Goal: Obtain resource: Download file/media

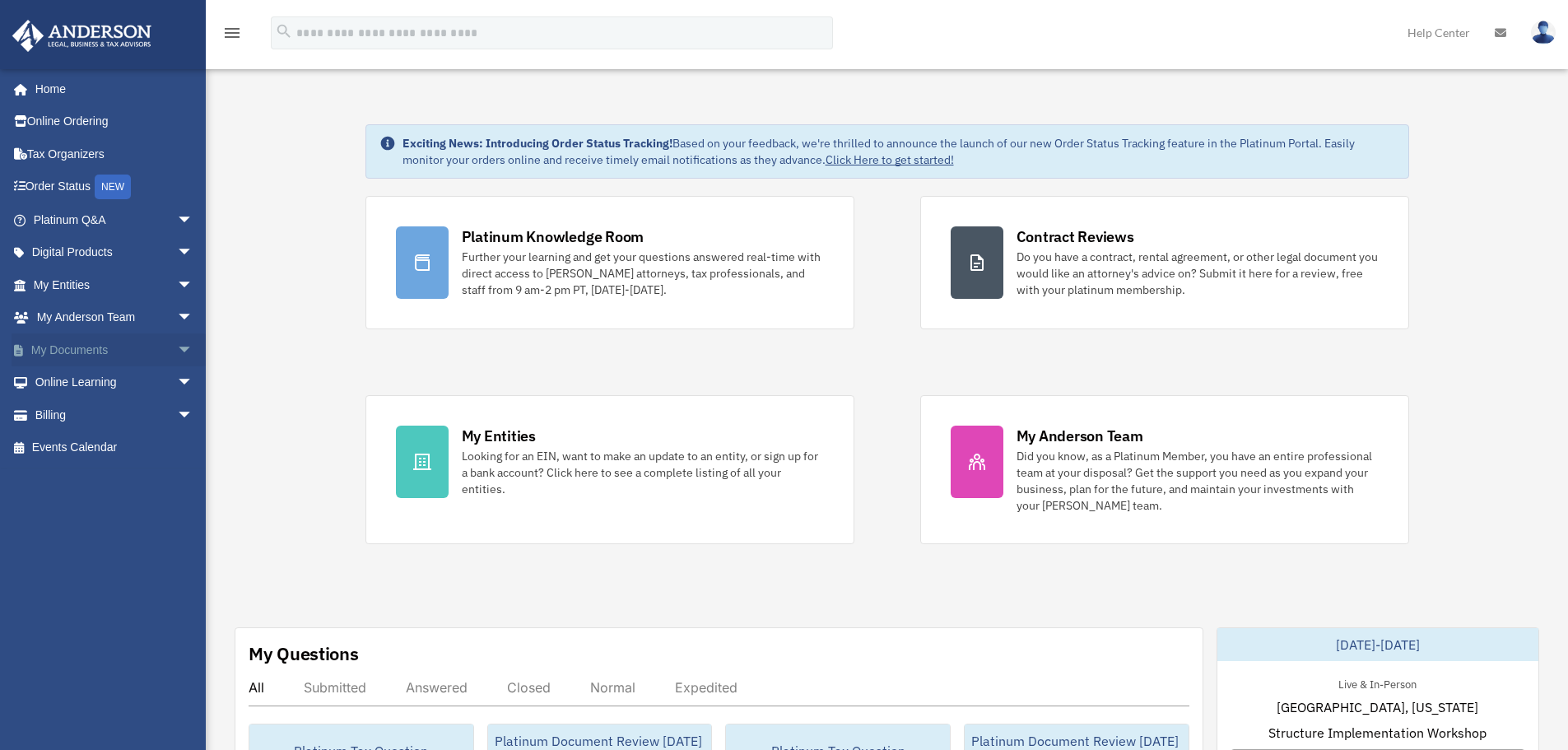
click at [81, 346] on link "My Documents arrow_drop_down" at bounding box center [115, 350] width 207 height 33
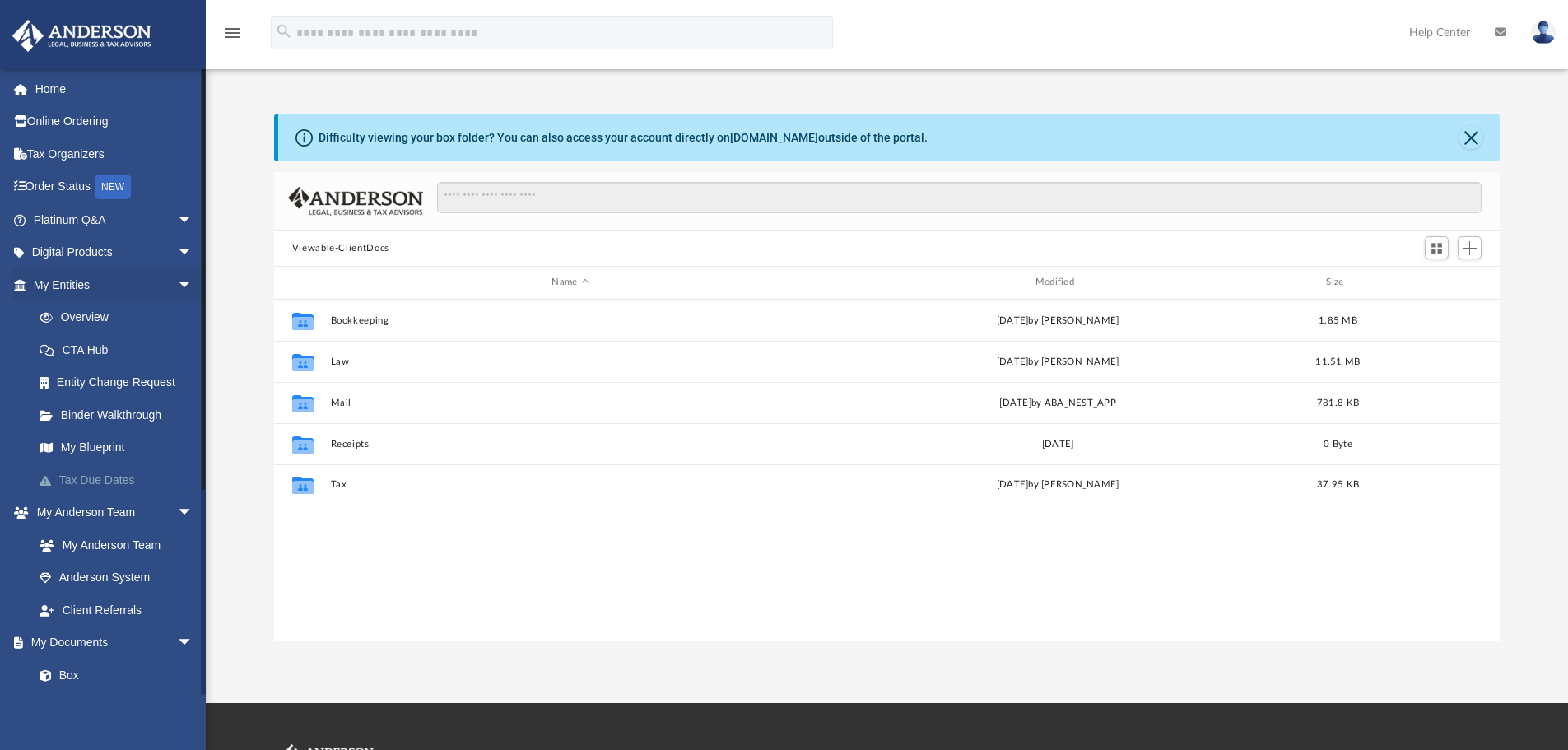
scroll to position [362, 1213]
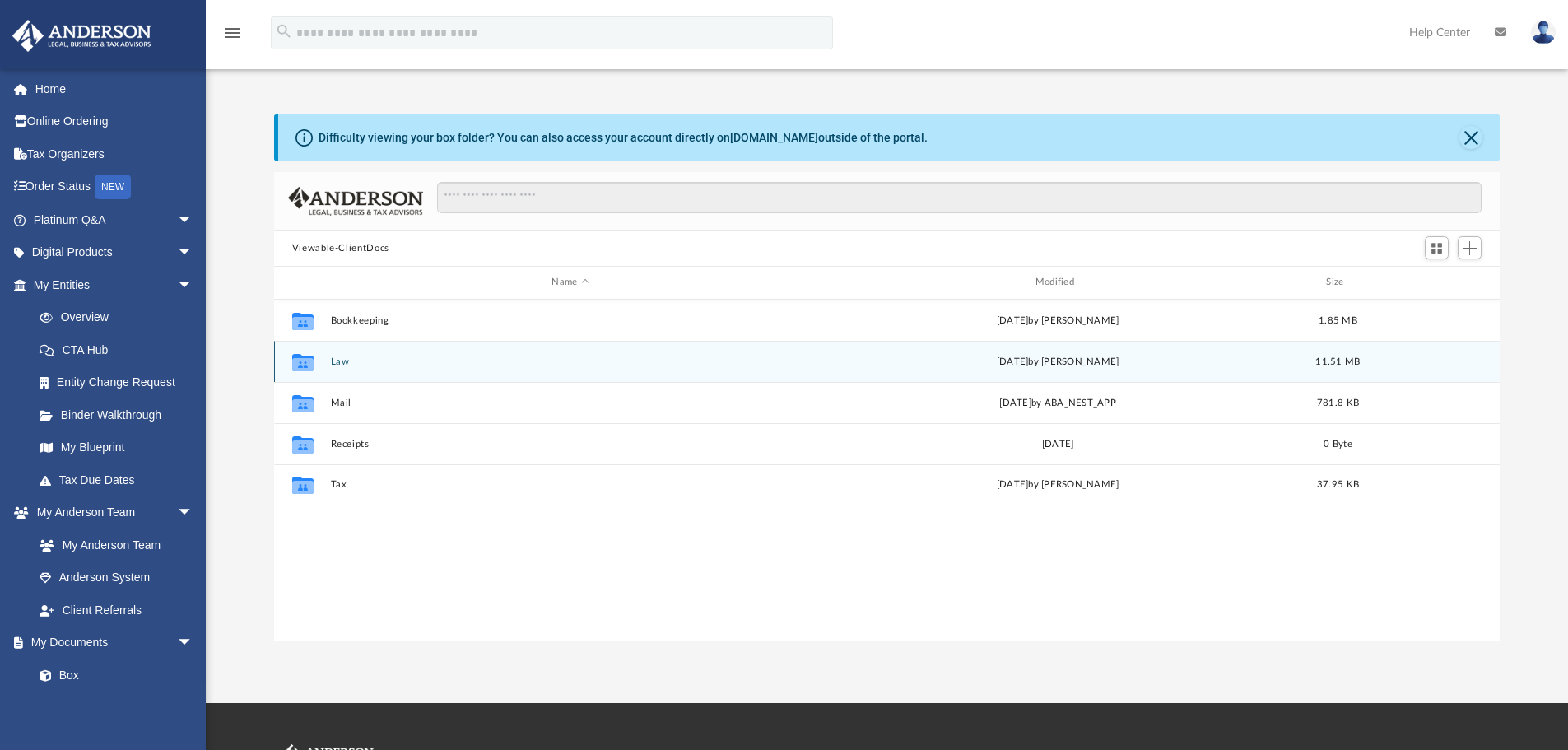
click at [457, 370] on div "Collaborated Folder Law [DATE] by [PERSON_NAME] 11.51 MB" at bounding box center [887, 362] width 1227 height 41
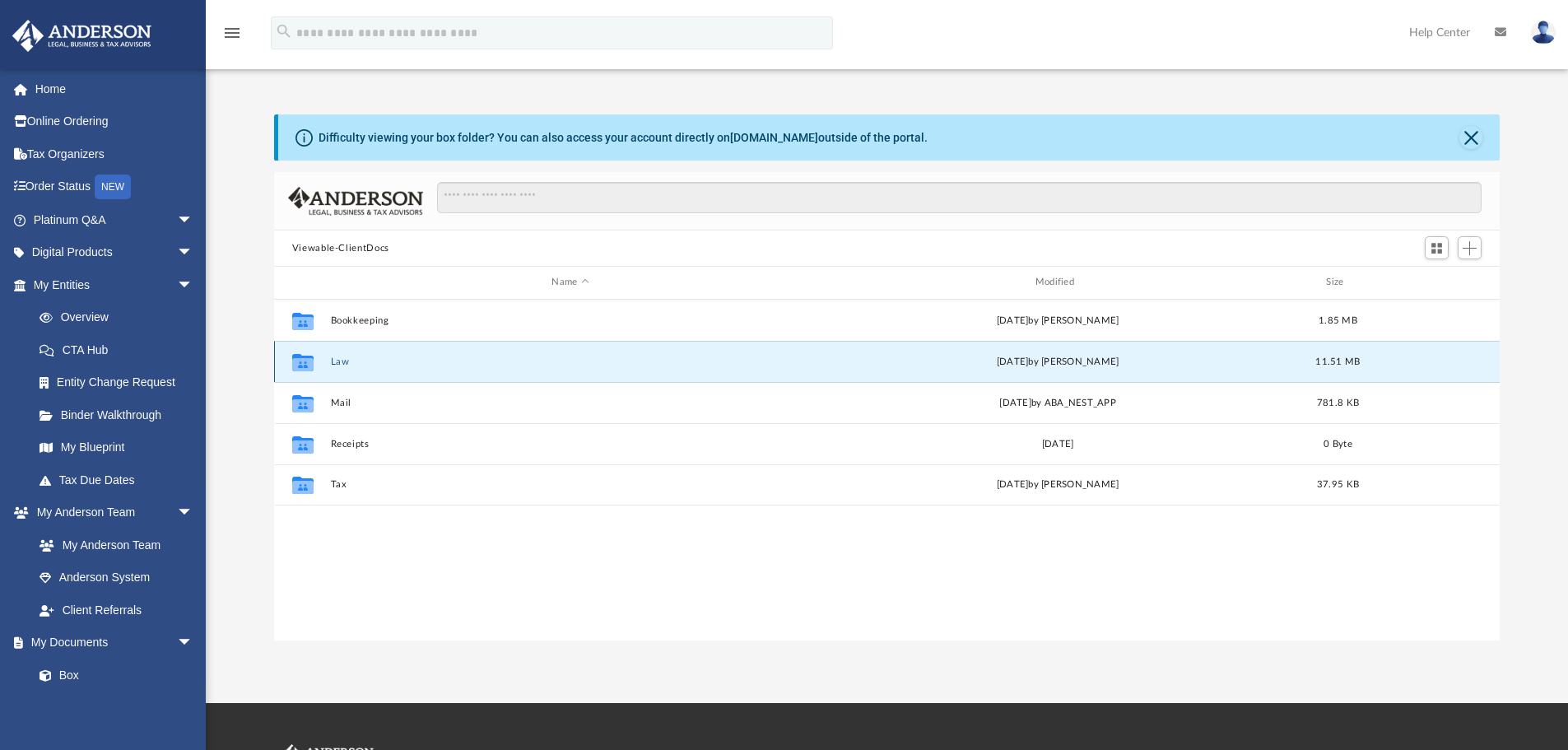
click at [332, 361] on button "Law" at bounding box center [570, 362] width 480 height 11
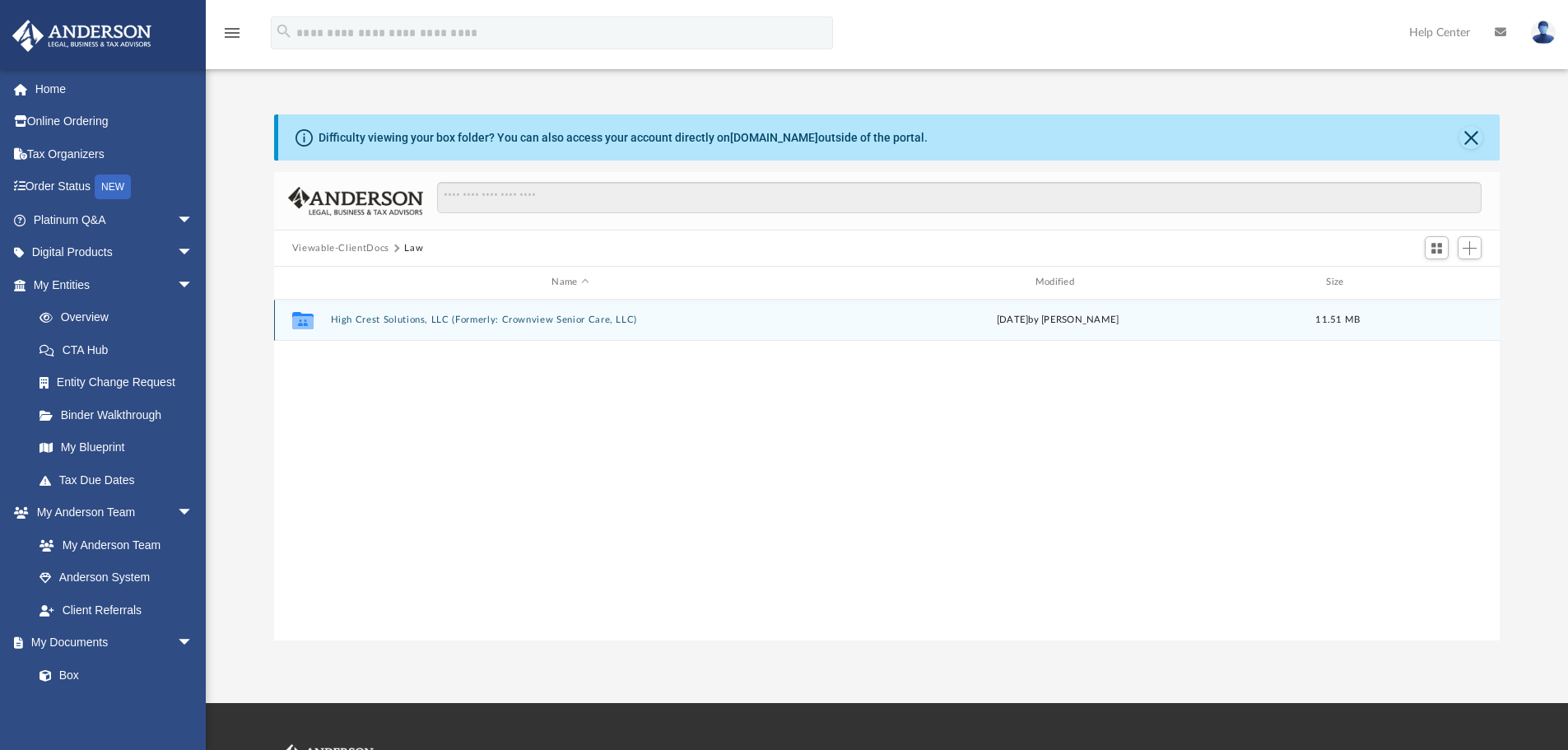
click at [452, 324] on button "High Crest Solutions, LLC (Formerly: Crownview Senior Care, LLC)" at bounding box center [570, 319] width 480 height 11
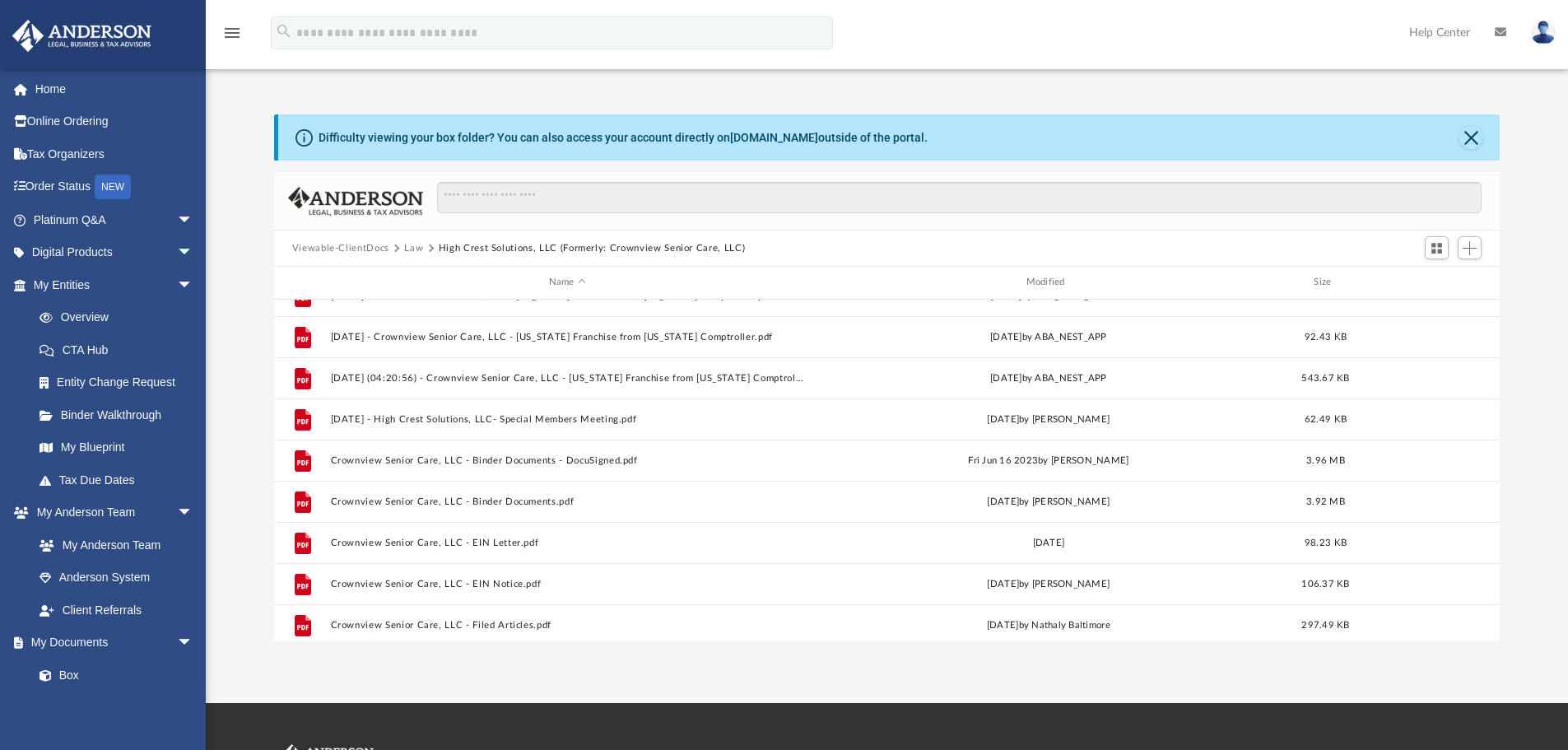
scroll to position [0, 0]
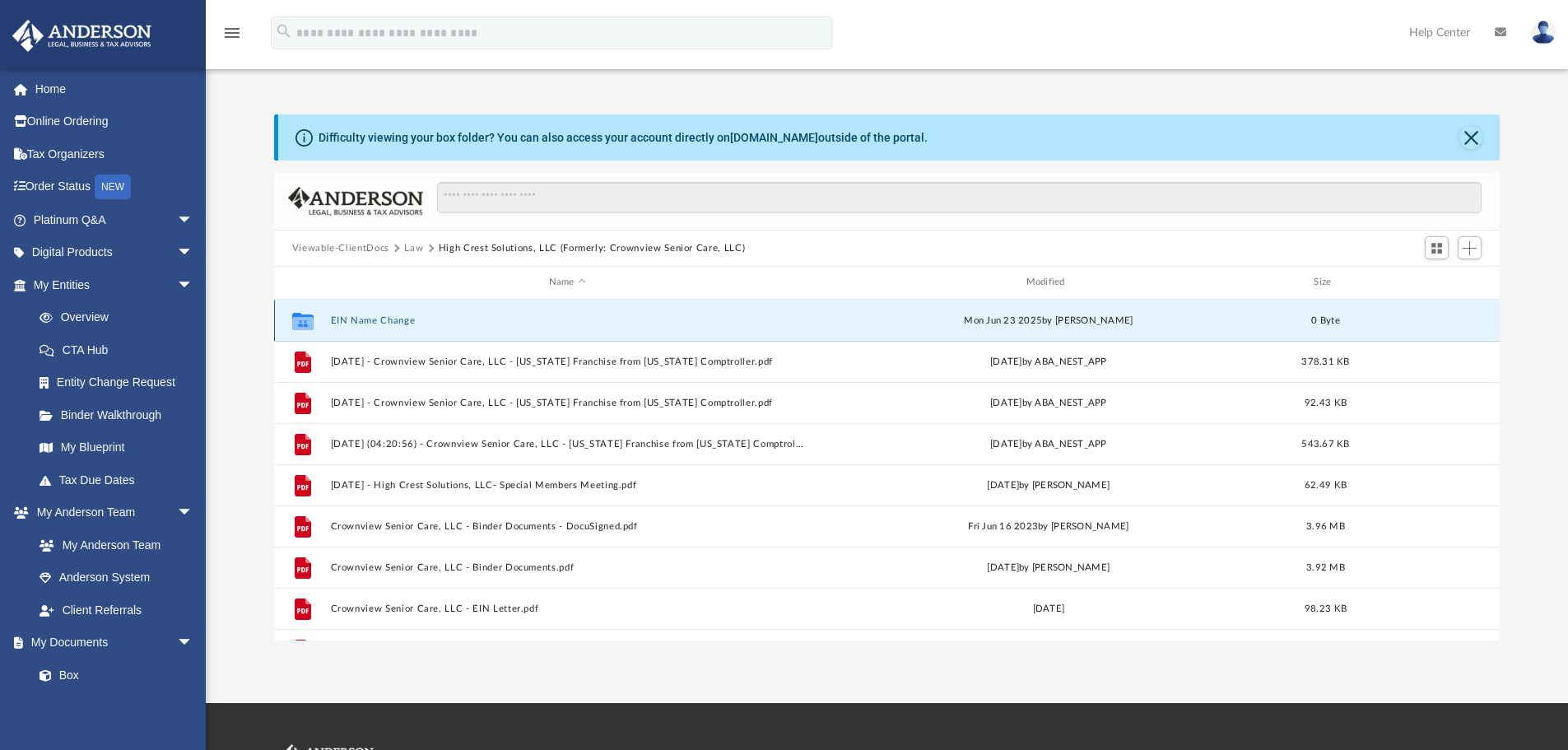
click at [387, 322] on button "EIN Name Change" at bounding box center [568, 320] width 474 height 11
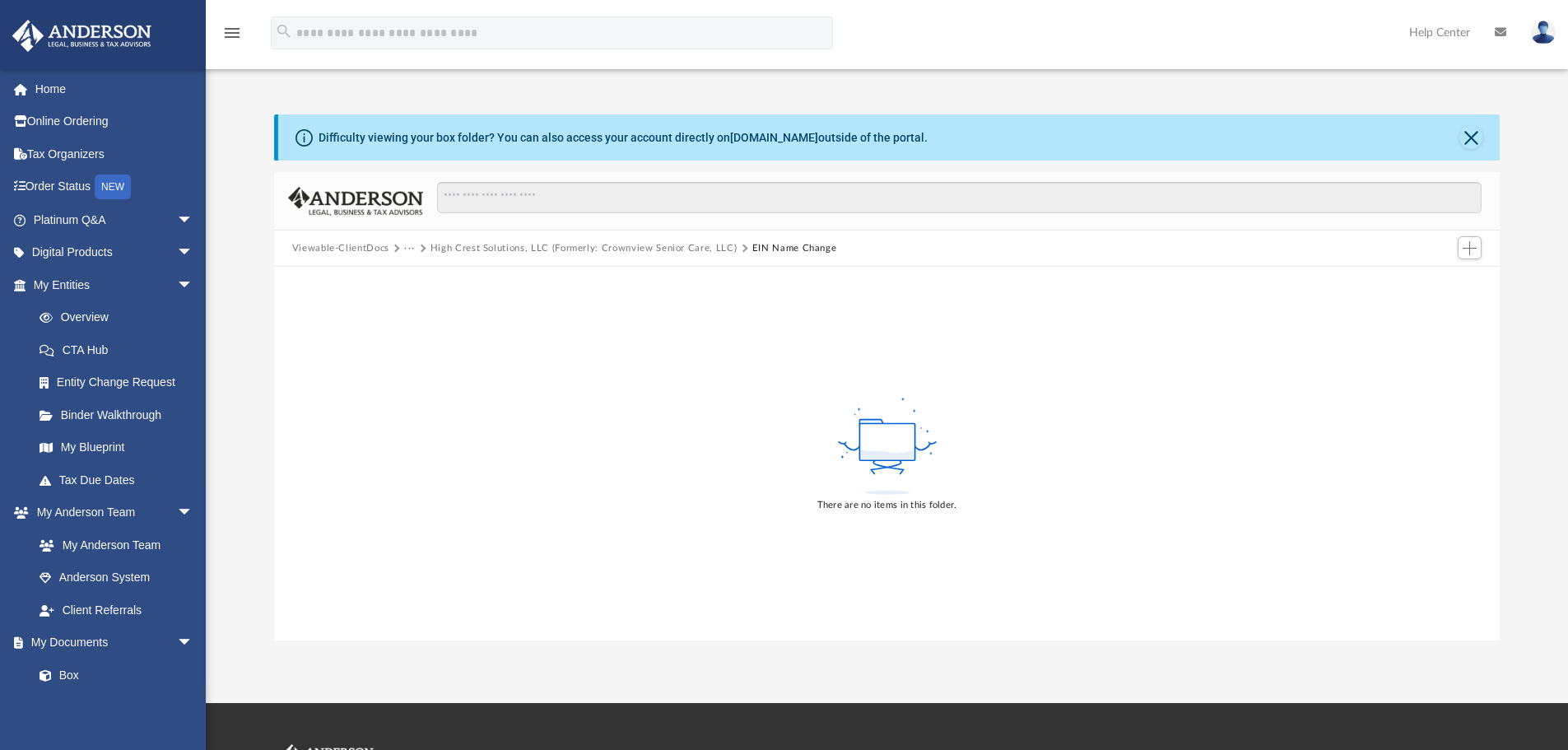
click at [353, 252] on button "Viewable-ClientDocs" at bounding box center [341, 248] width 98 height 15
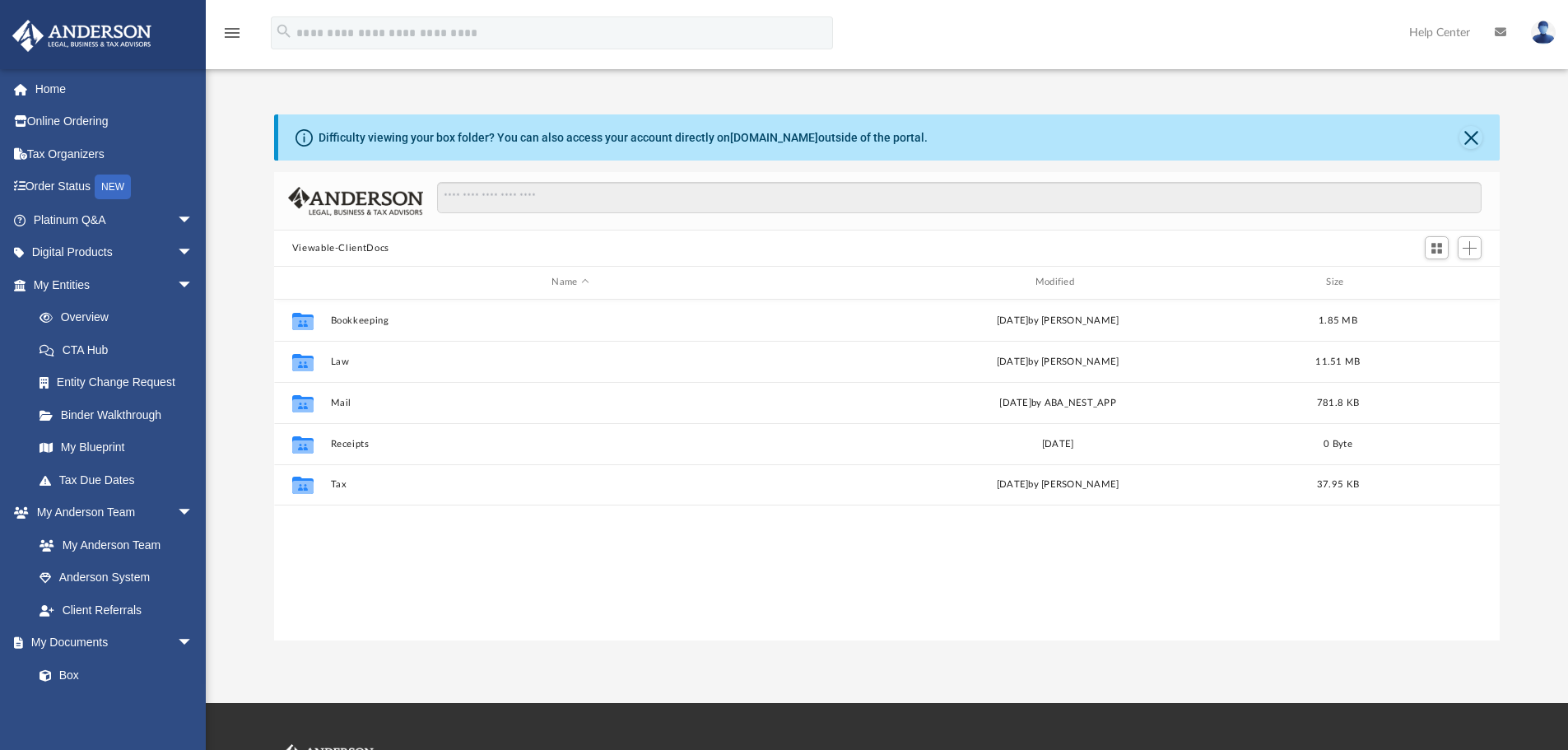
scroll to position [362, 1213]
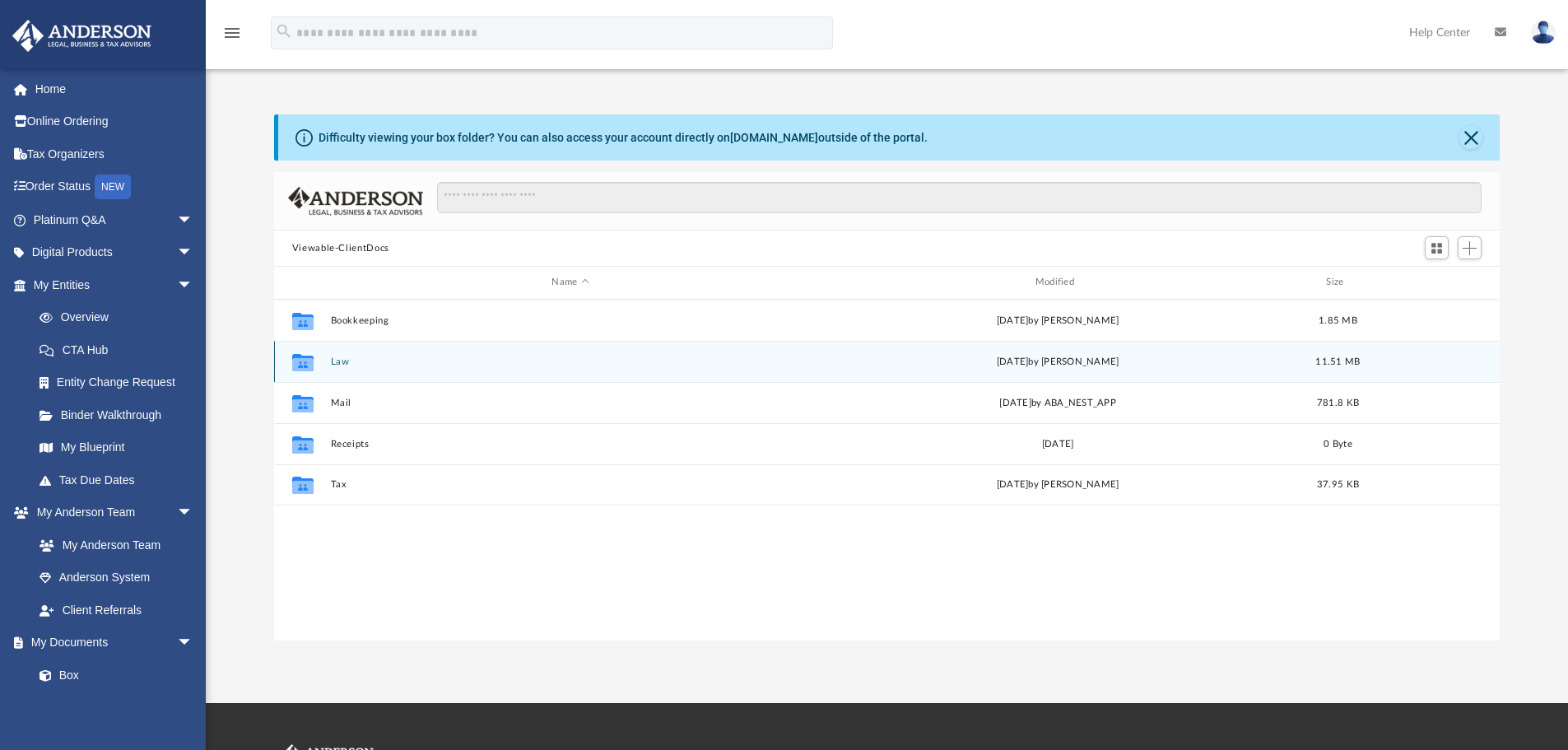
click at [325, 361] on div "Collaborated Folder Law [DATE] by [PERSON_NAME] 11.51 MB" at bounding box center [887, 362] width 1227 height 41
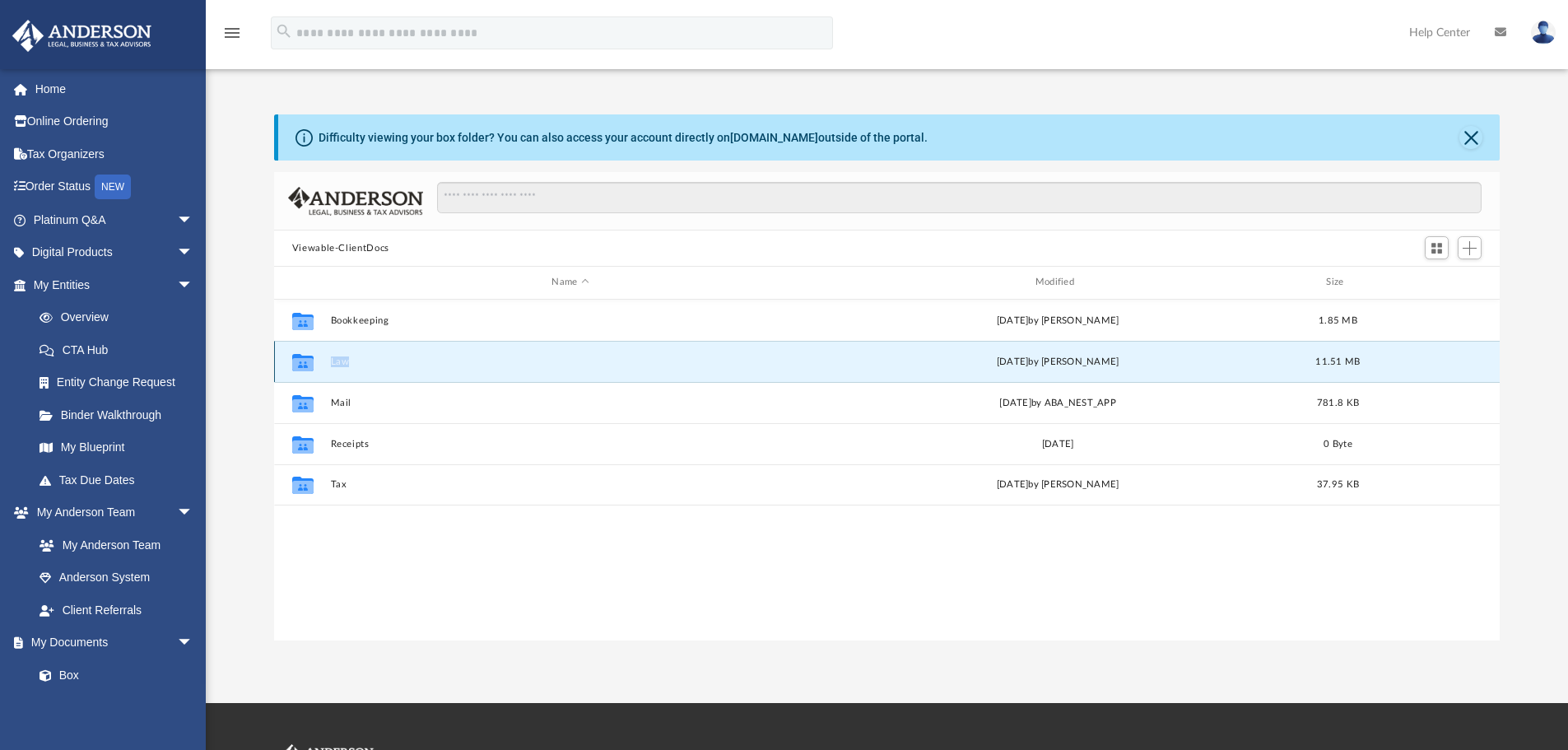
click at [335, 361] on button "Law" at bounding box center [570, 362] width 480 height 11
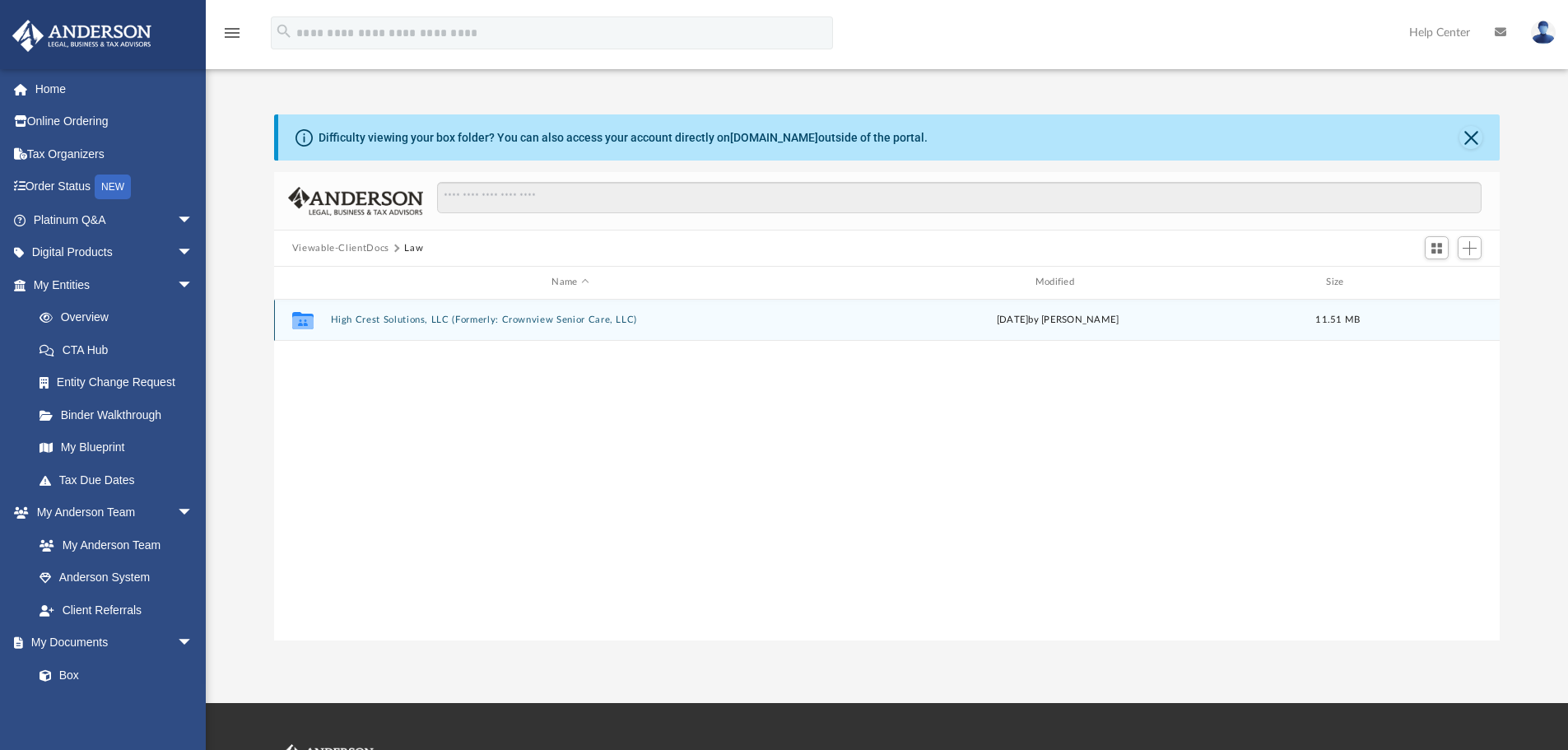
click at [378, 320] on button "High Crest Solutions, LLC (Formerly: Crownview Senior Care, LLC)" at bounding box center [570, 319] width 480 height 11
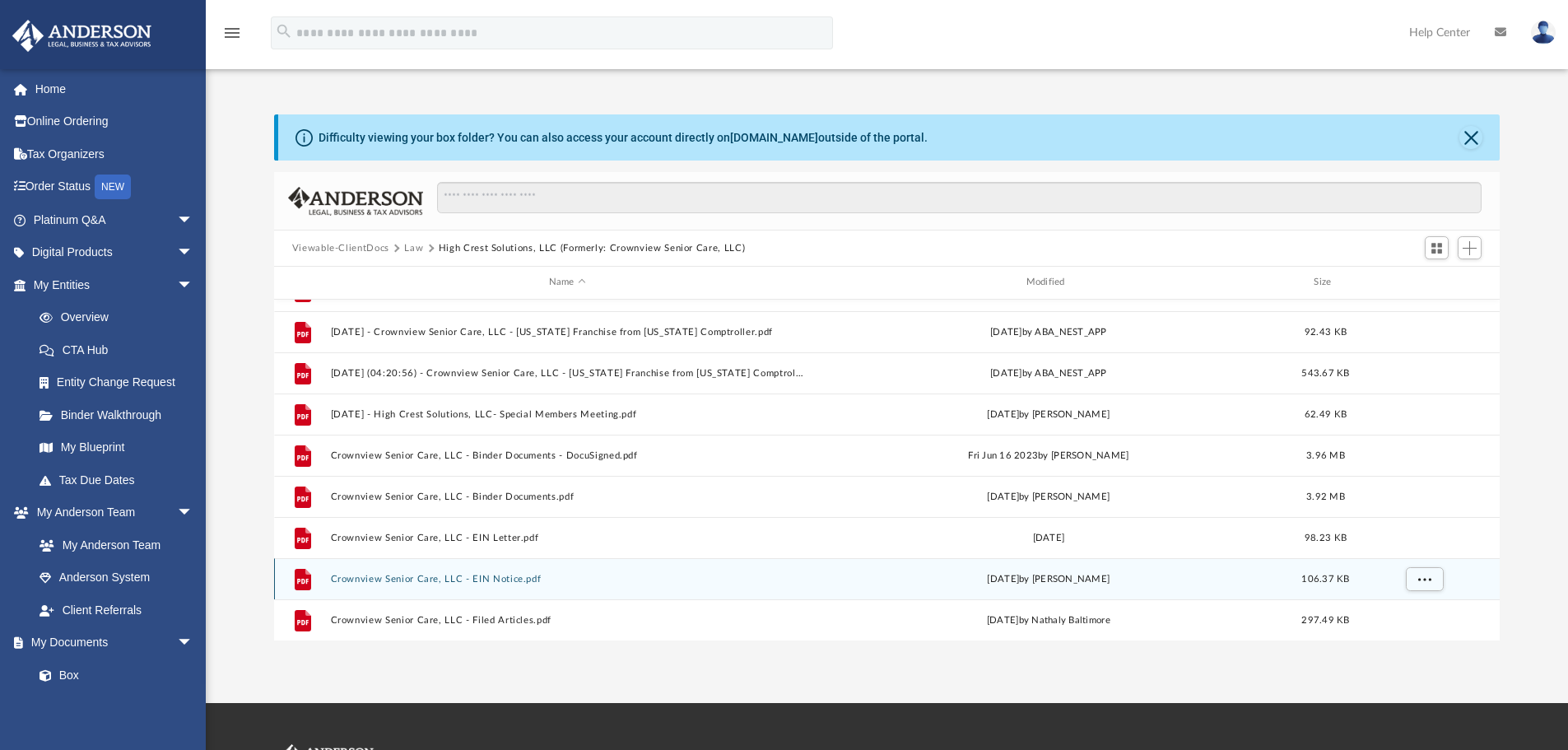
scroll to position [0, 0]
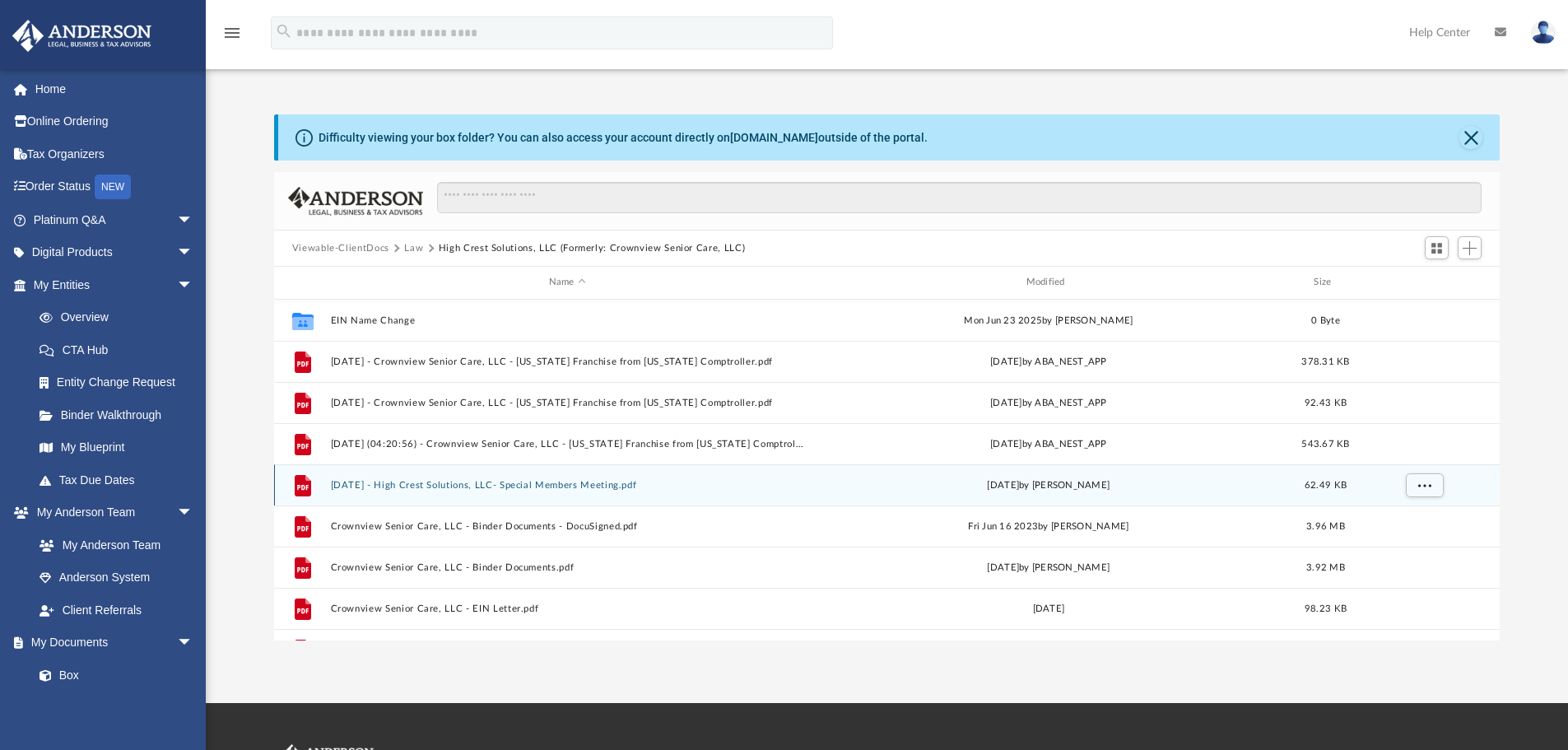
click at [441, 480] on button "[DATE] - High Crest Solutions, LLC- Special Members Meeting.pdf" at bounding box center [568, 485] width 474 height 11
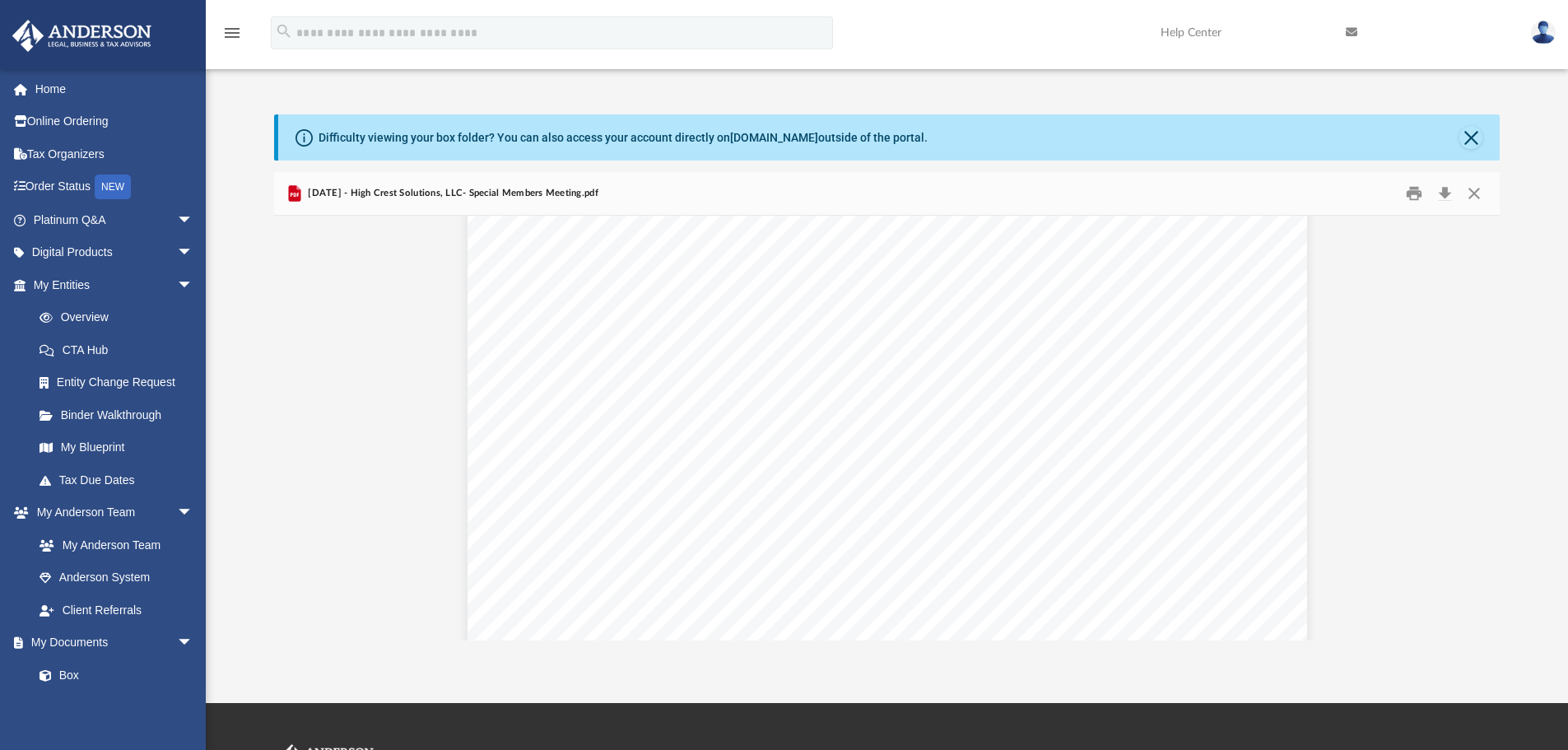
scroll to position [330, 0]
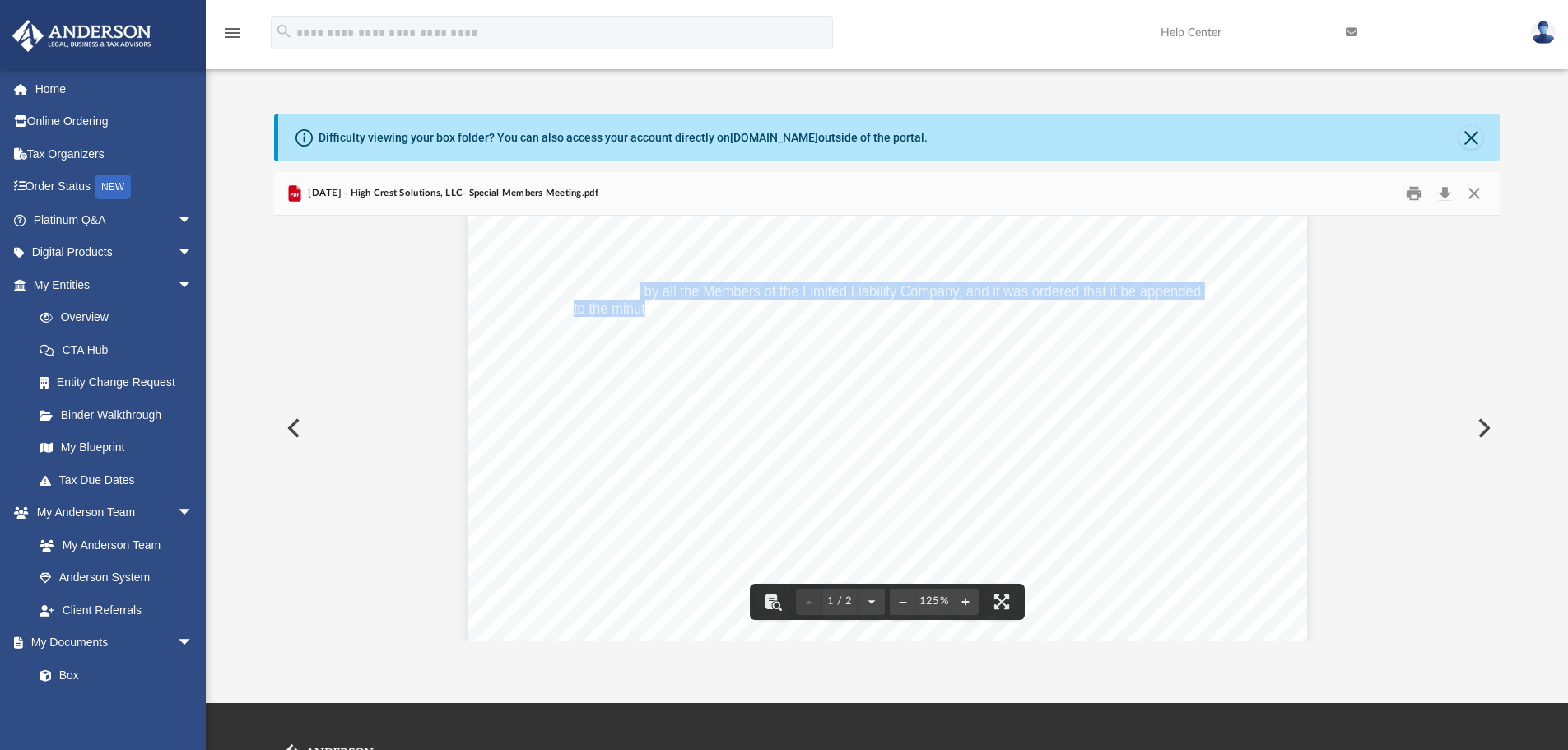
drag, startPoint x: 635, startPoint y: 293, endPoint x: 642, endPoint y: 312, distance: 20.2
click at [642, 312] on div "[PERSON_NAME] [PERSON_NAME] was appointed temporary Chairman and temporary Secr…" at bounding box center [887, 442] width 840 height 1086
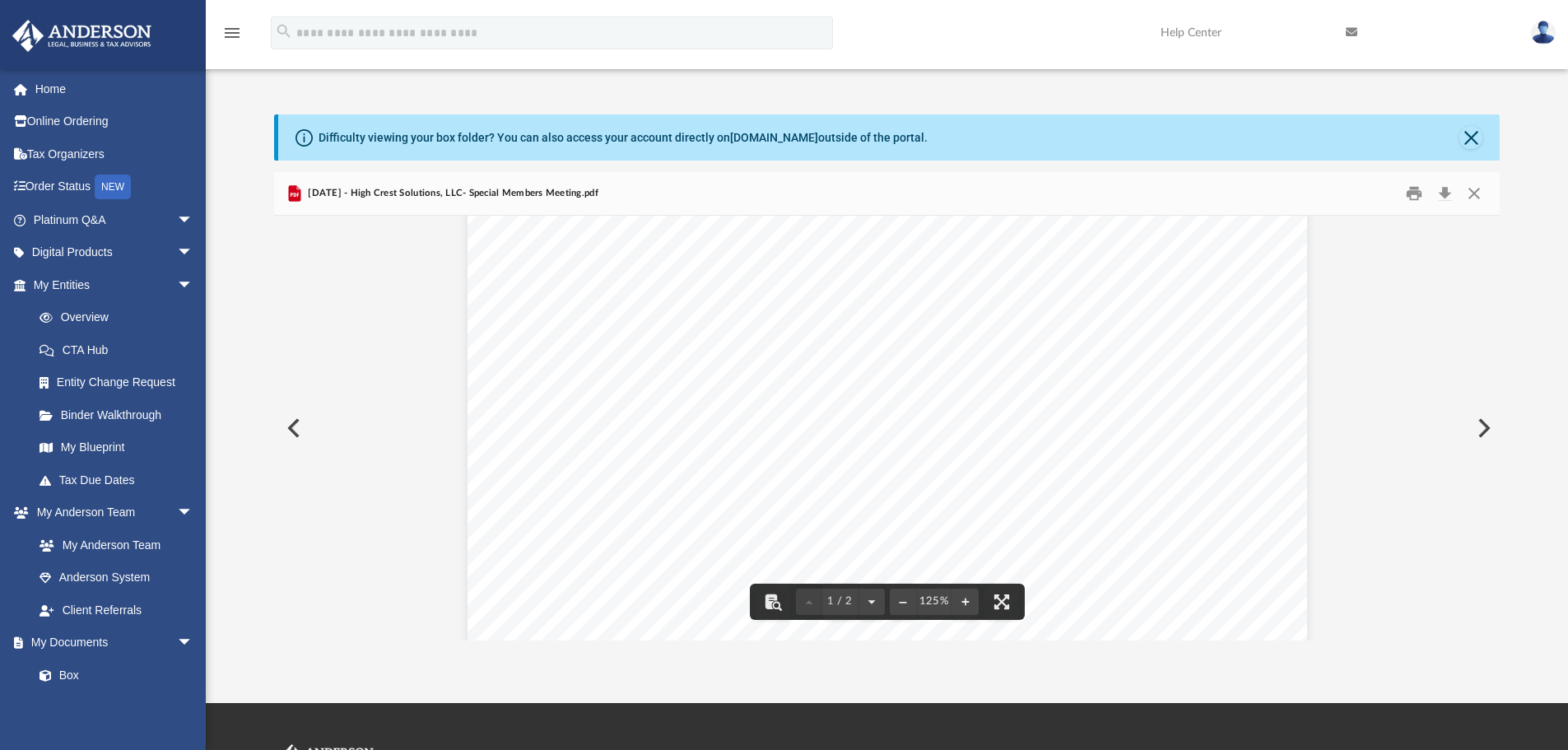
click at [646, 355] on span "Company, also presented a report of the finances of the Limited Liability Compa…" at bounding box center [827, 361] width 507 height 15
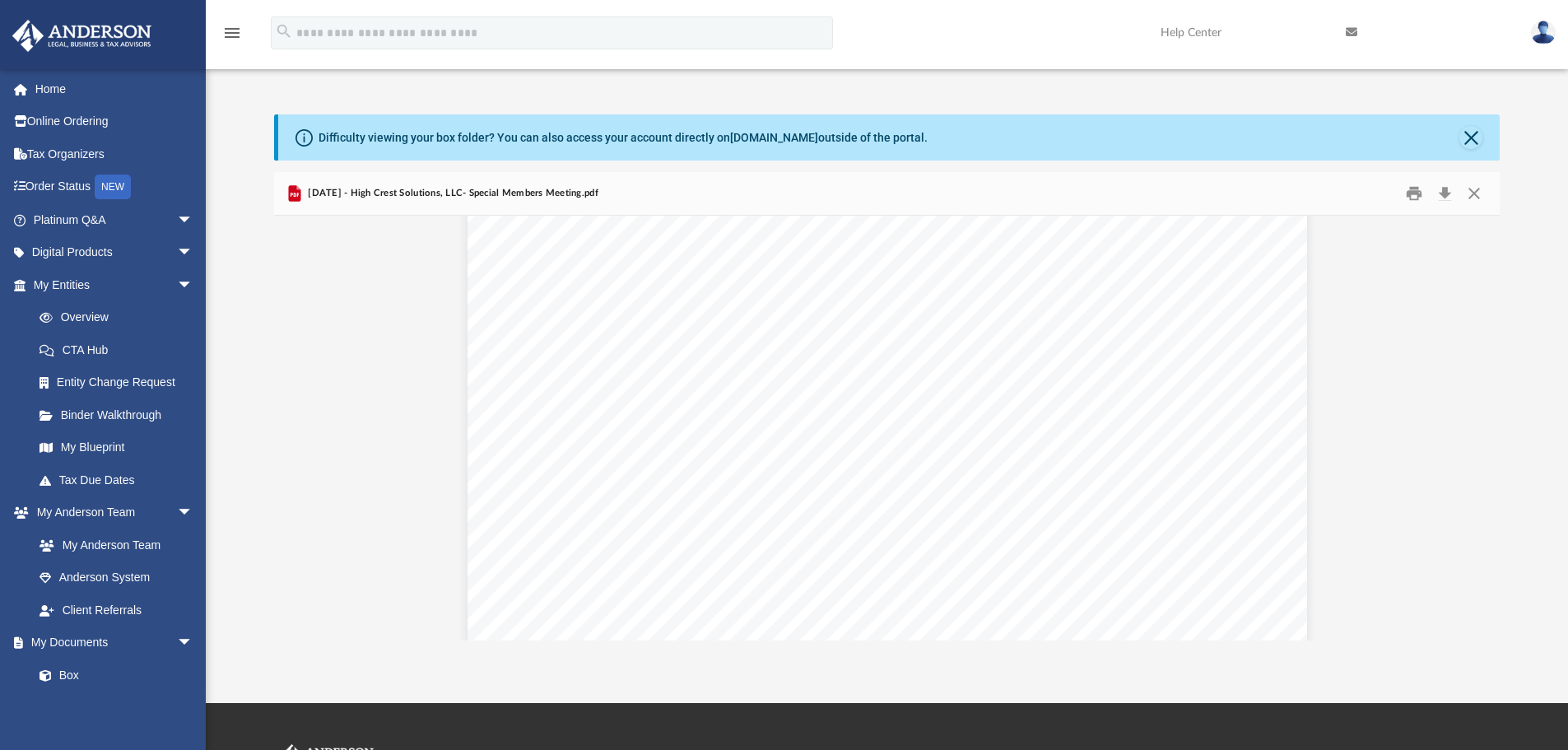
scroll to position [0, 0]
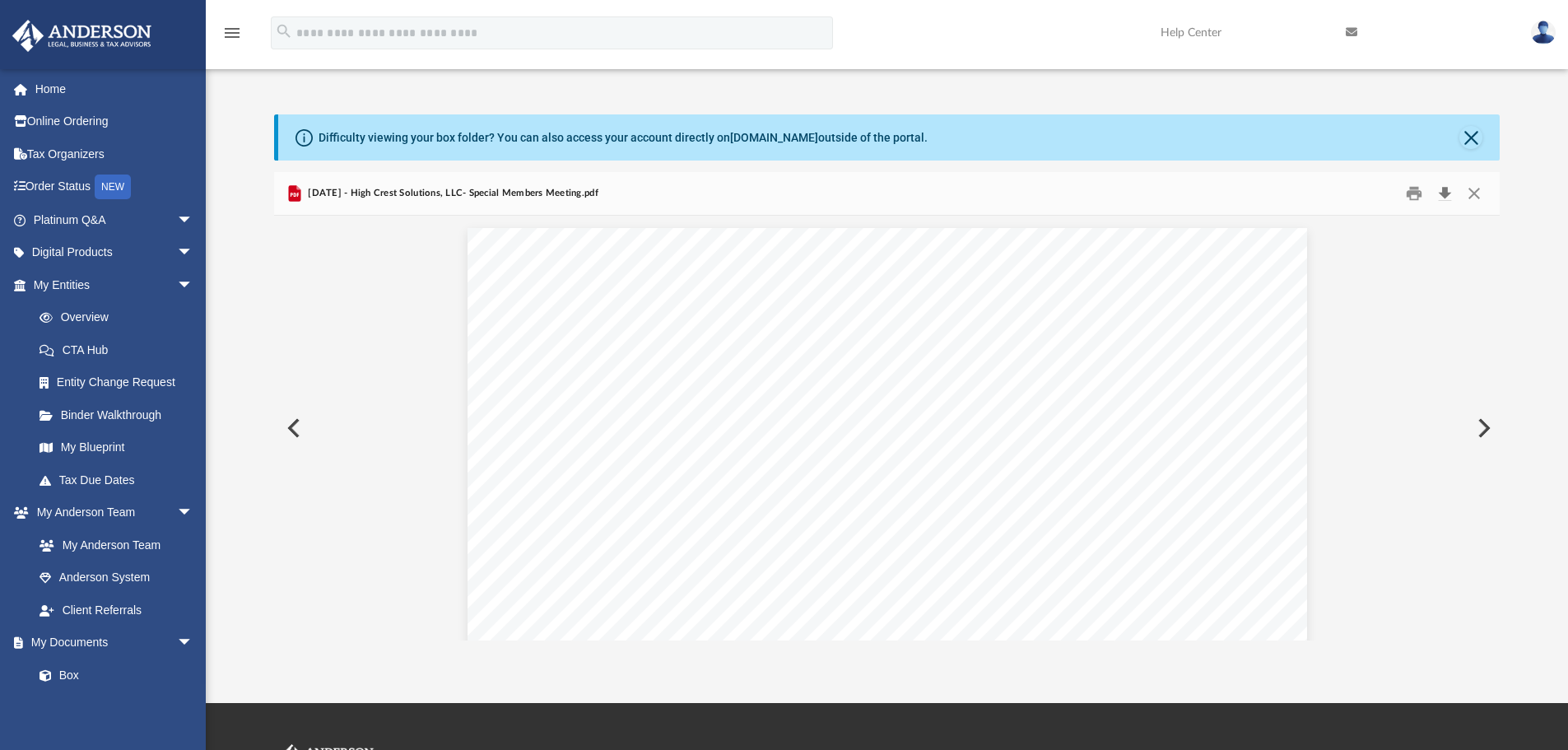
click at [1441, 198] on button "Download" at bounding box center [1444, 194] width 29 height 25
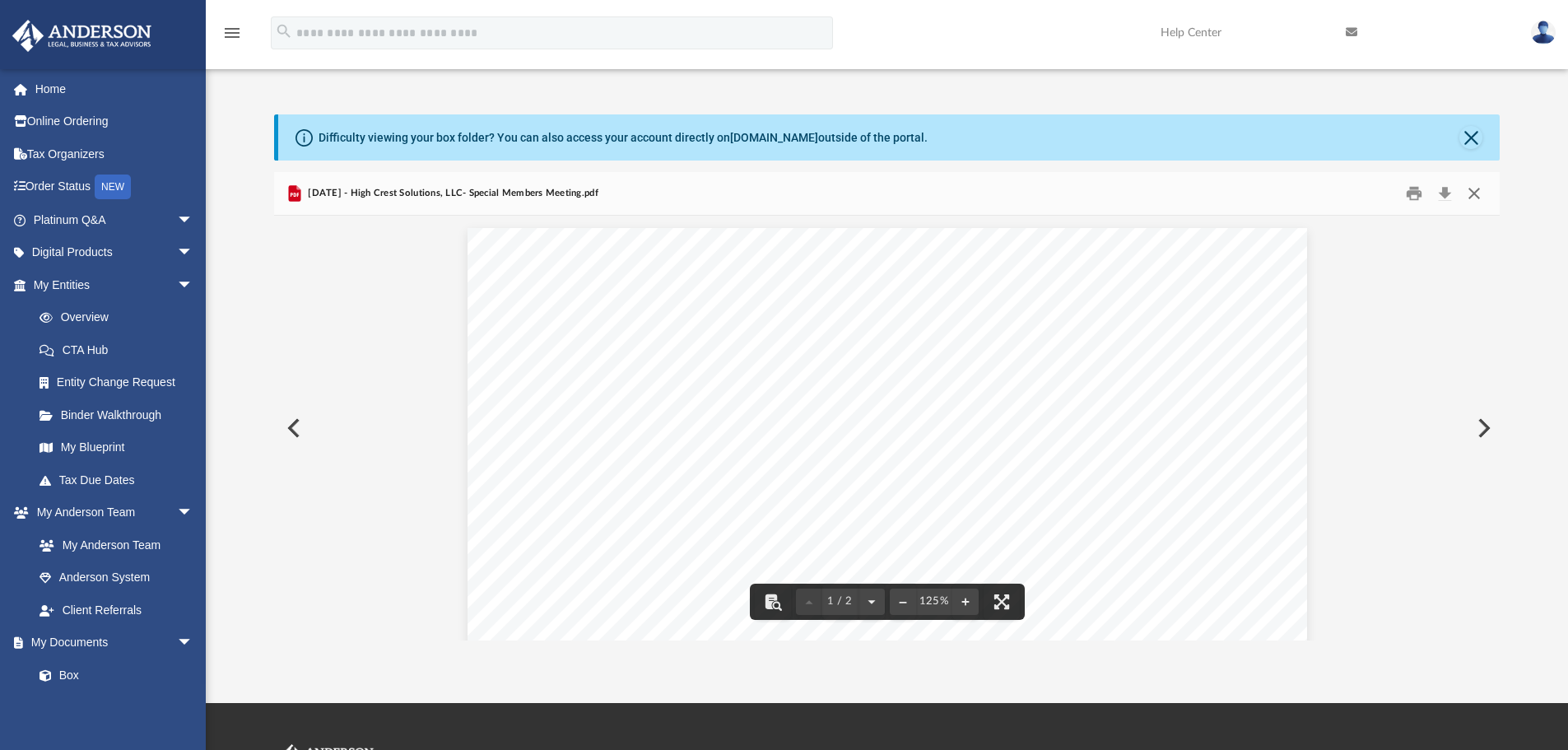
click at [1470, 191] on button "Close" at bounding box center [1474, 194] width 29 height 25
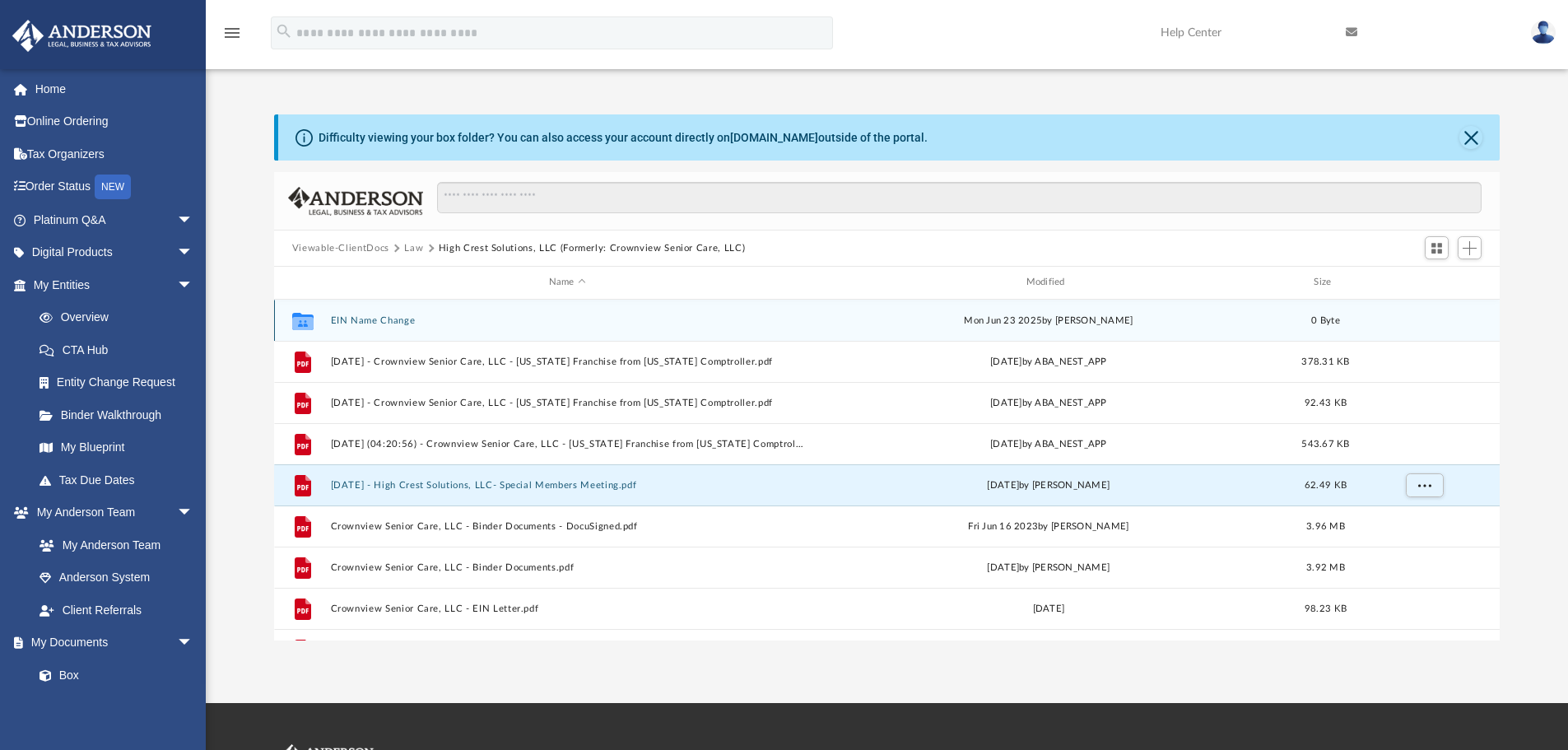
click at [372, 319] on button "EIN Name Change" at bounding box center [568, 320] width 474 height 11
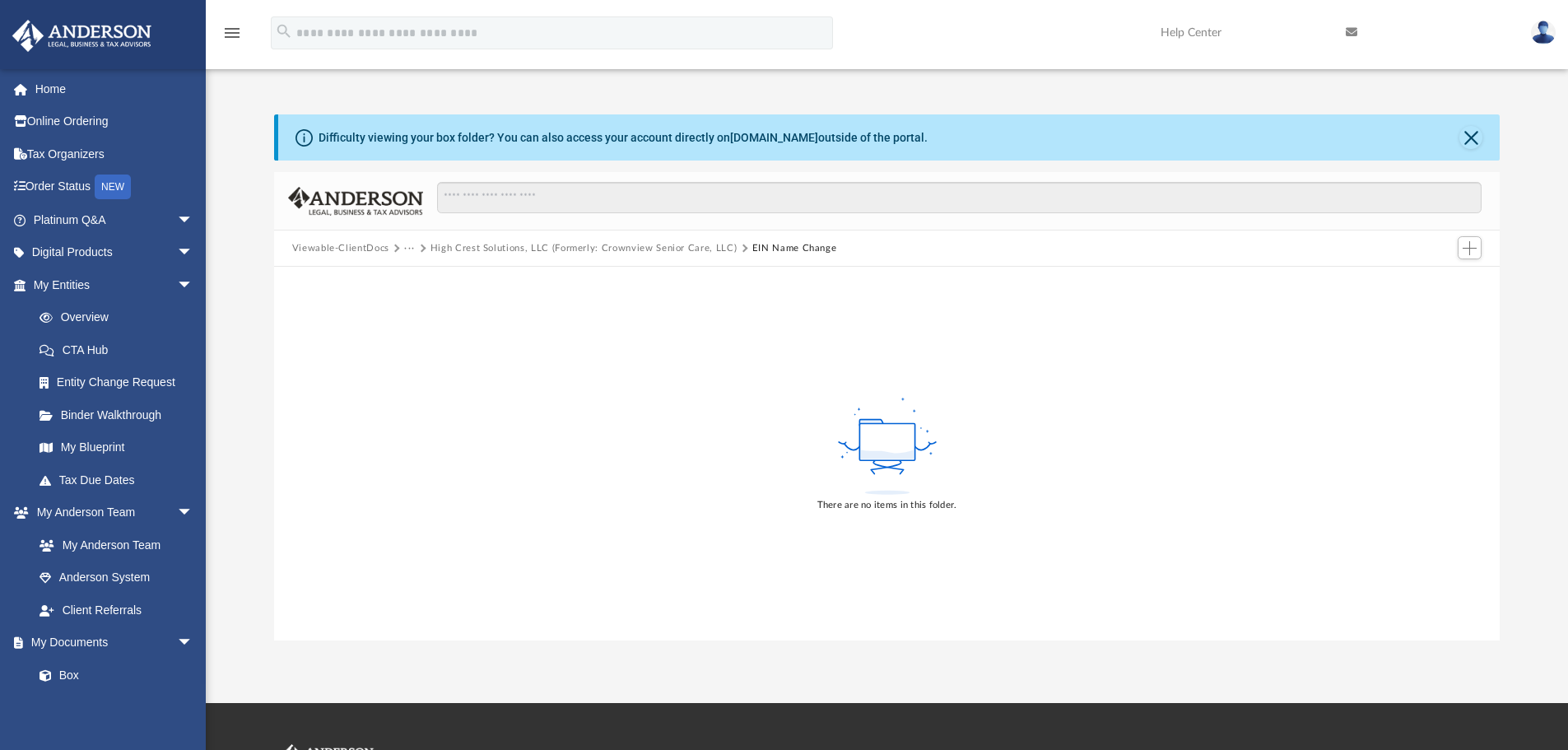
click at [359, 253] on button "Viewable-ClientDocs" at bounding box center [341, 248] width 98 height 15
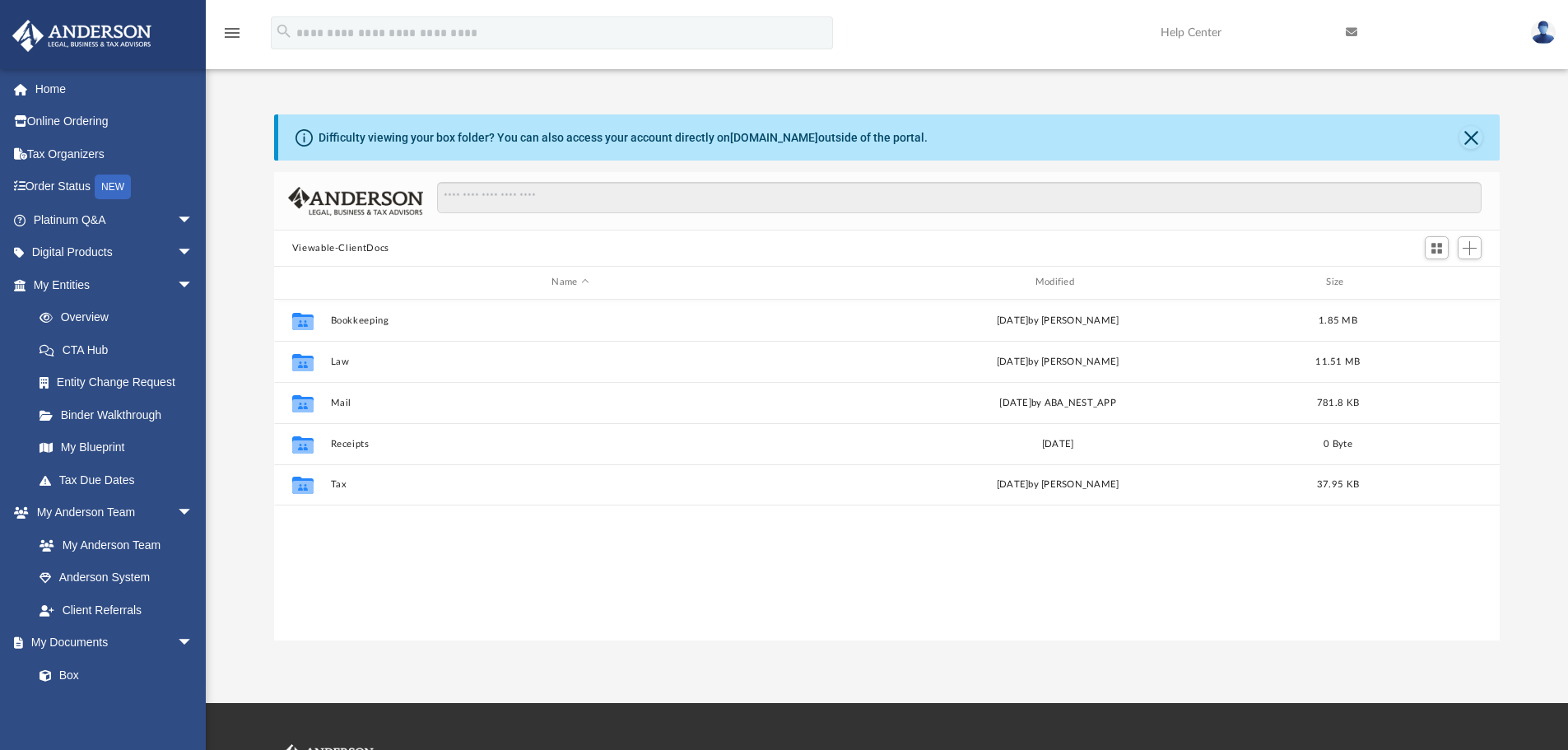
scroll to position [362, 1213]
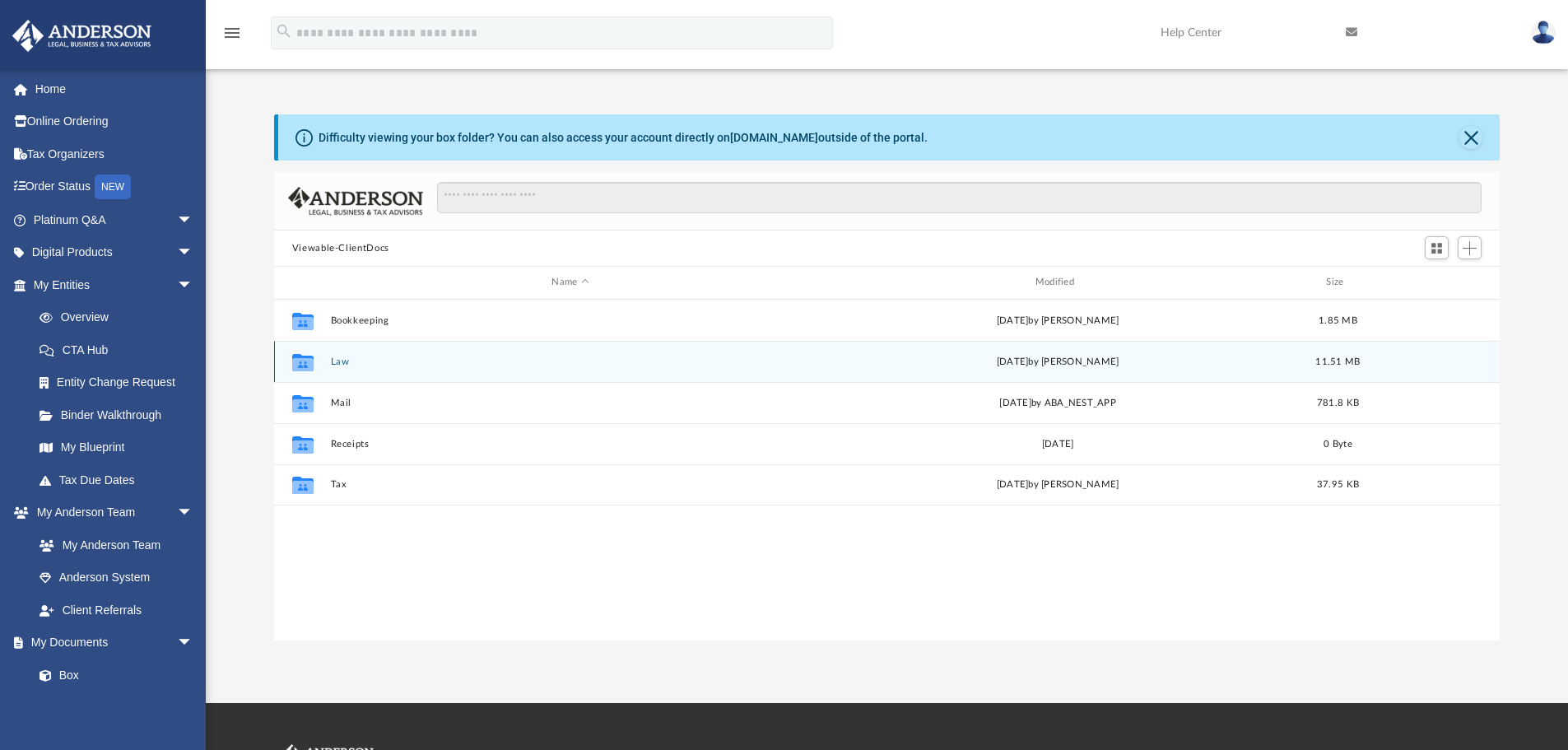
click at [328, 360] on div "Collaborated Folder Law [DATE] by [PERSON_NAME] 11.51 MB" at bounding box center [887, 362] width 1227 height 41
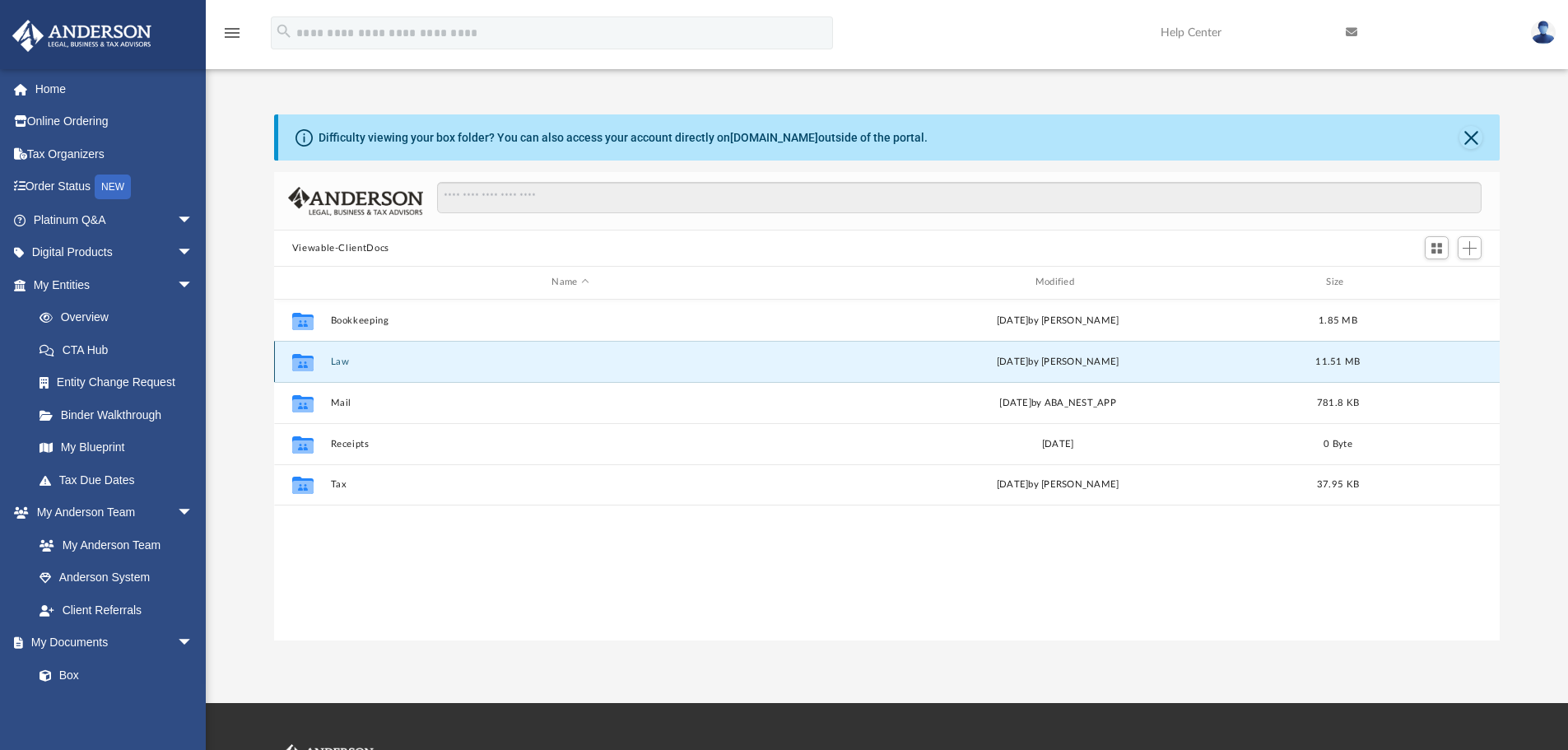
click at [341, 366] on button "Law" at bounding box center [570, 362] width 480 height 11
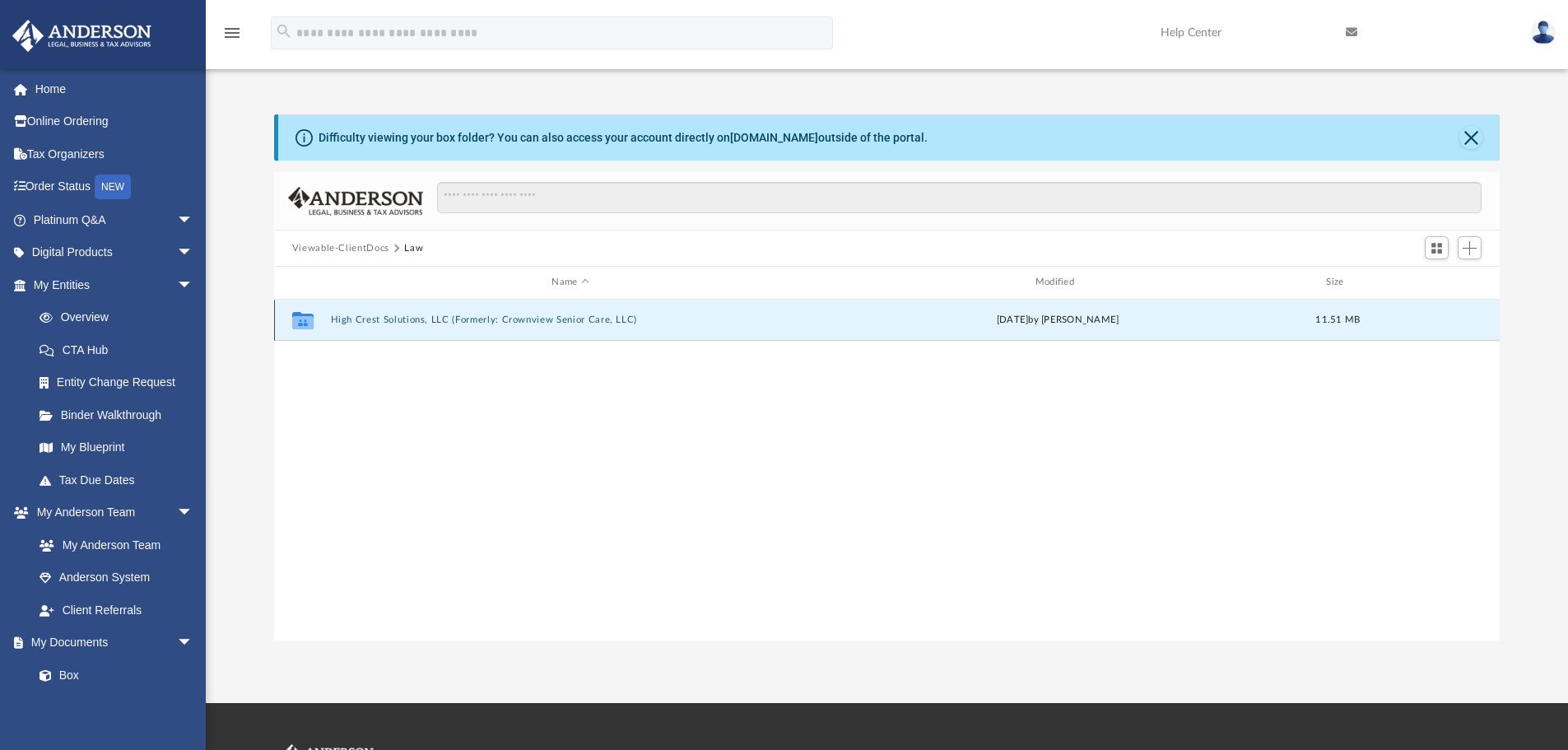
click at [420, 319] on button "High Crest Solutions, LLC (Formerly: Crownview Senior Care, LLC)" at bounding box center [570, 319] width 480 height 11
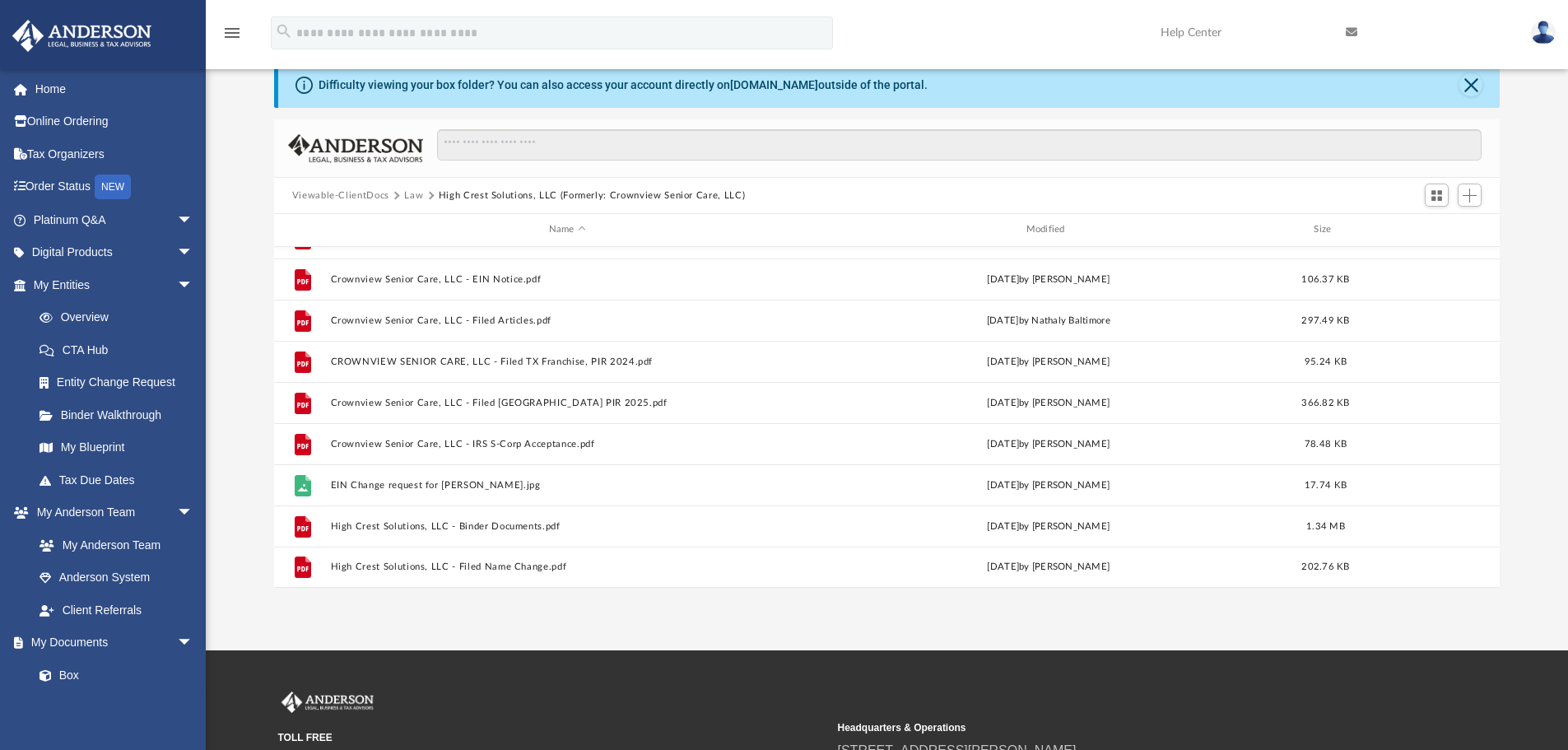
scroll to position [82, 0]
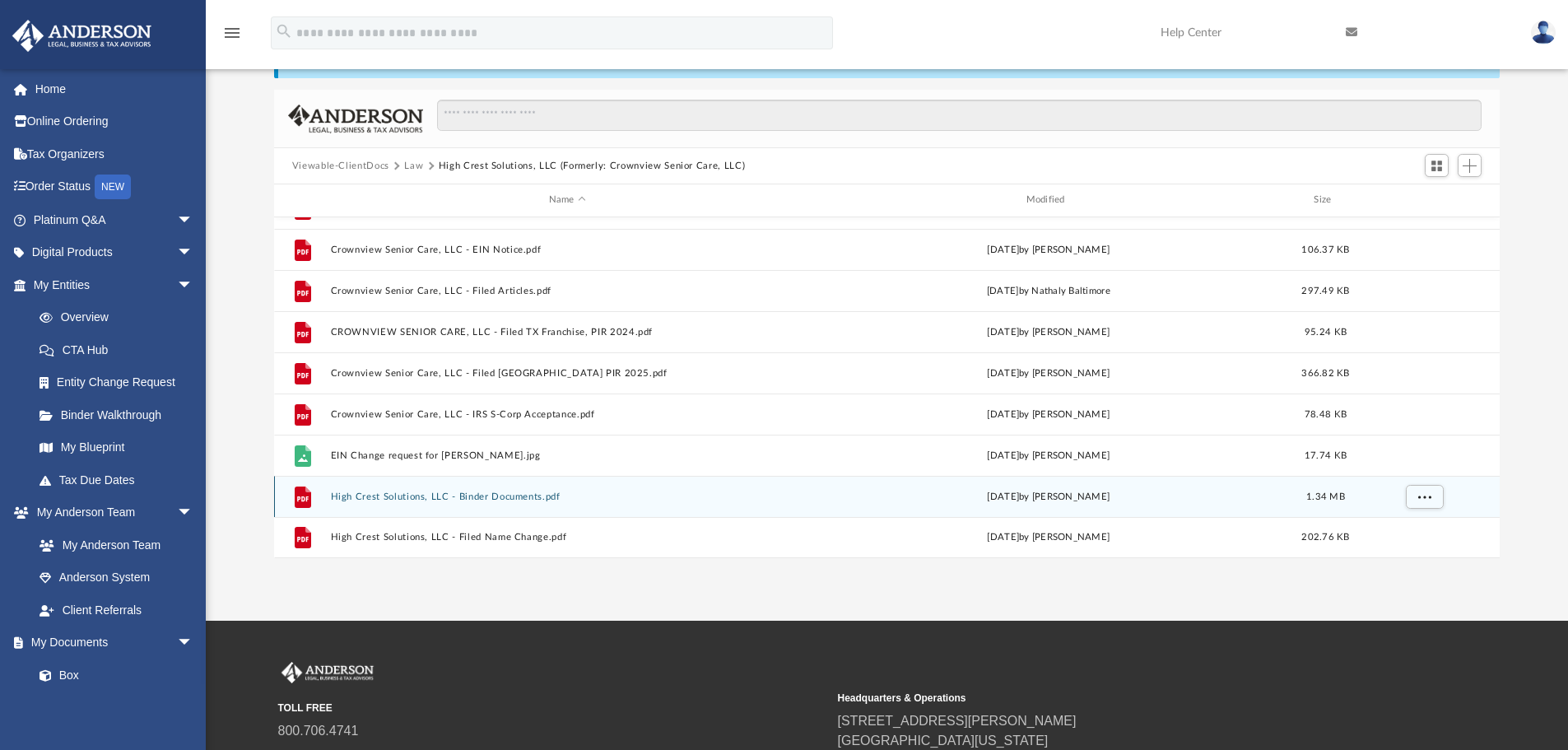
click at [399, 497] on button "High Crest Solutions, LLC - Binder Documents.pdf" at bounding box center [568, 496] width 474 height 11
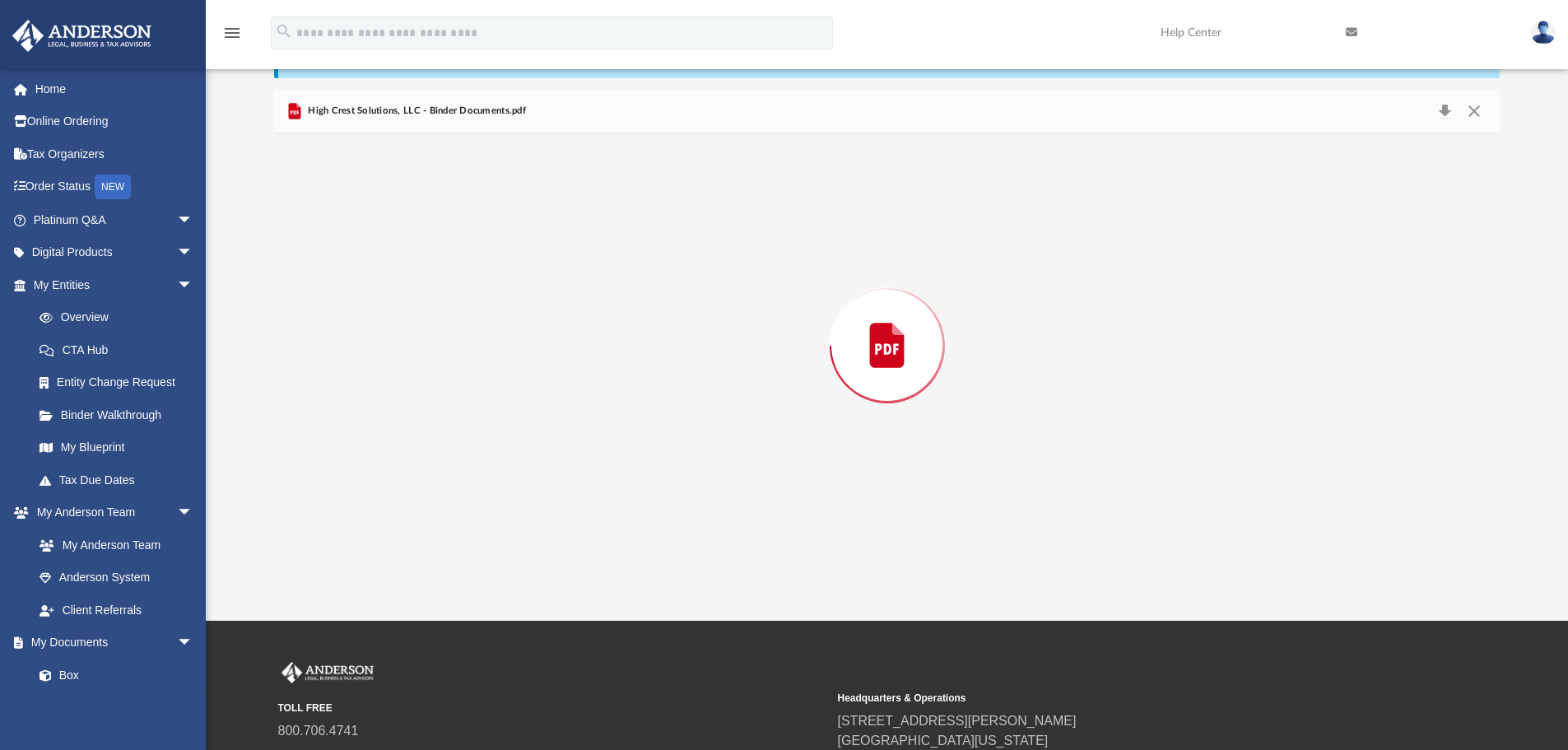
click at [399, 497] on div "Preview" at bounding box center [887, 346] width 1227 height 425
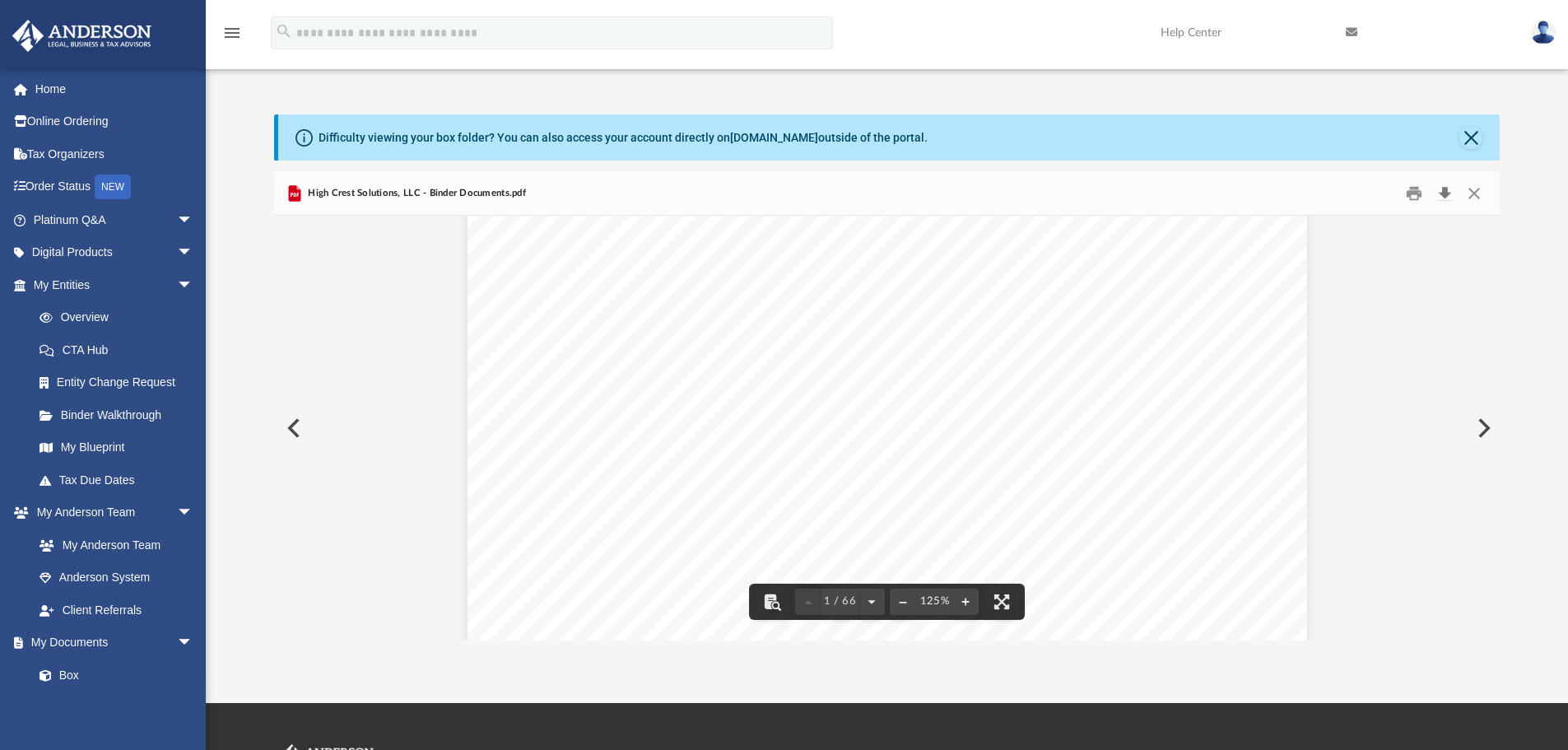
click at [1444, 198] on button "Download" at bounding box center [1444, 194] width 29 height 25
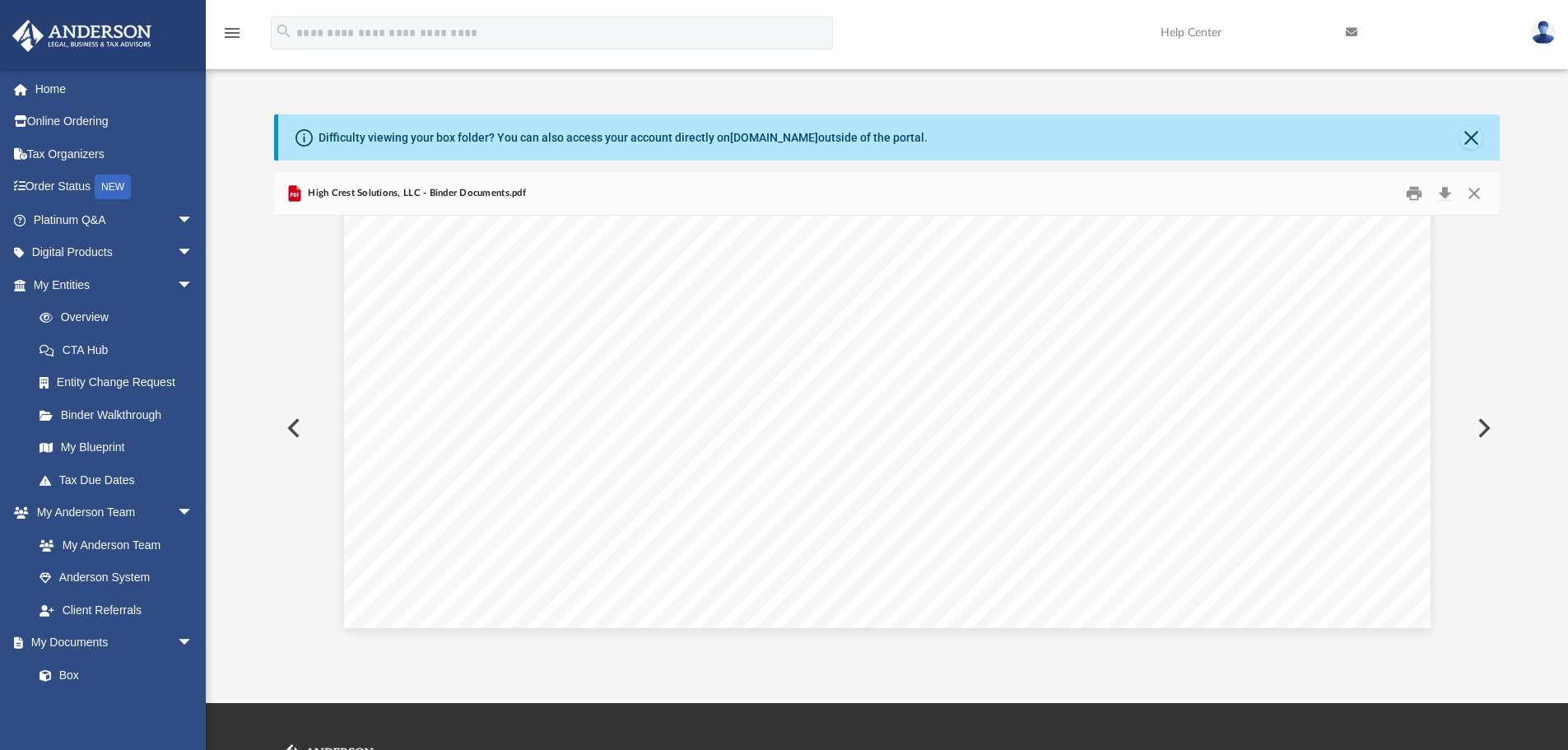
scroll to position [72443, 0]
click at [1461, 648] on div "App [EMAIL_ADDRESS][DOMAIN_NAME] Sign Out [EMAIL_ADDRESS][DOMAIN_NAME] Home Onl…" at bounding box center [784, 351] width 1568 height 703
drag, startPoint x: 1461, startPoint y: 648, endPoint x: 1461, endPoint y: 634, distance: 14.0
click at [1461, 639] on div "App [EMAIL_ADDRESS][DOMAIN_NAME] Sign Out [EMAIL_ADDRESS][DOMAIN_NAME] Home Onl…" at bounding box center [784, 351] width 1568 height 703
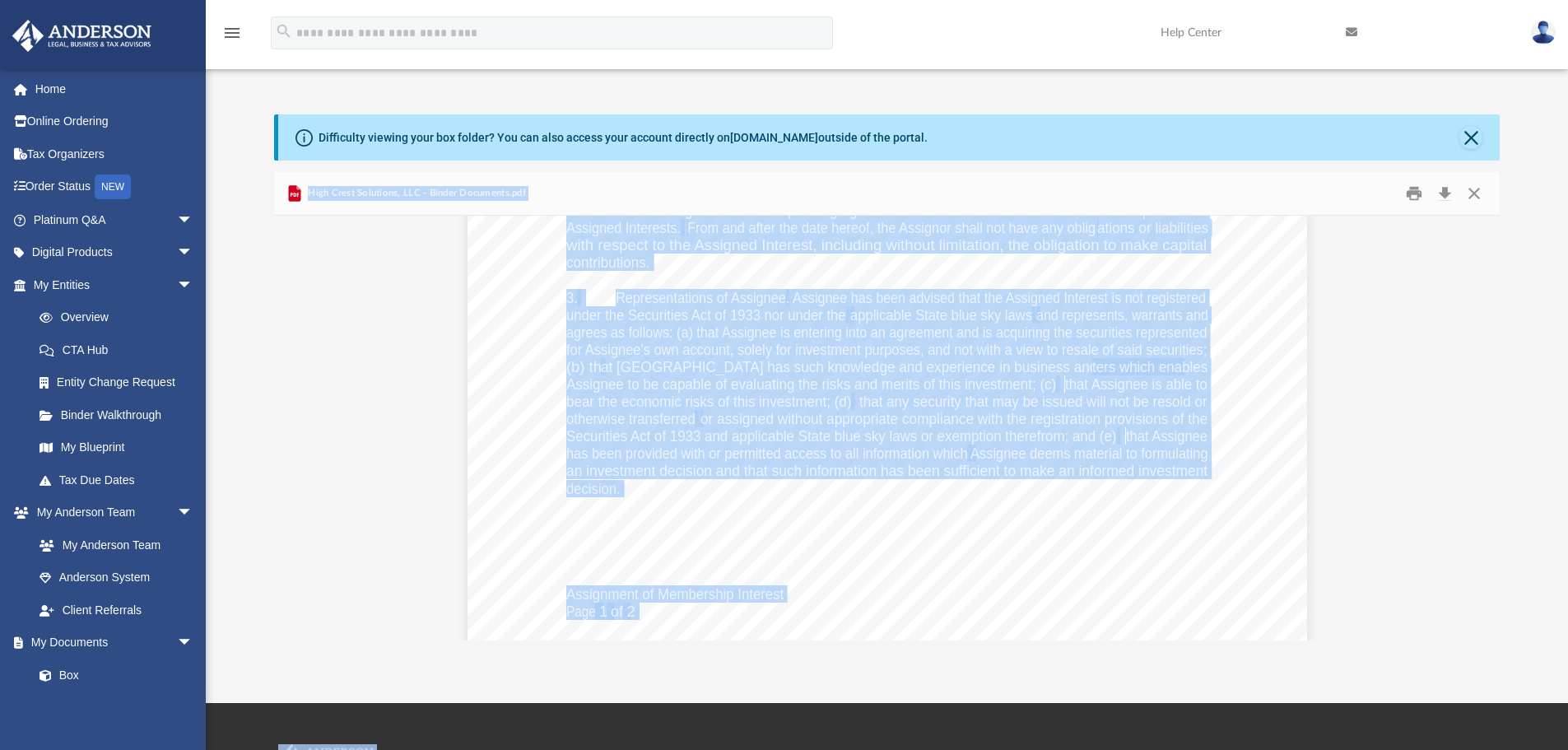
scroll to position [67008, 0]
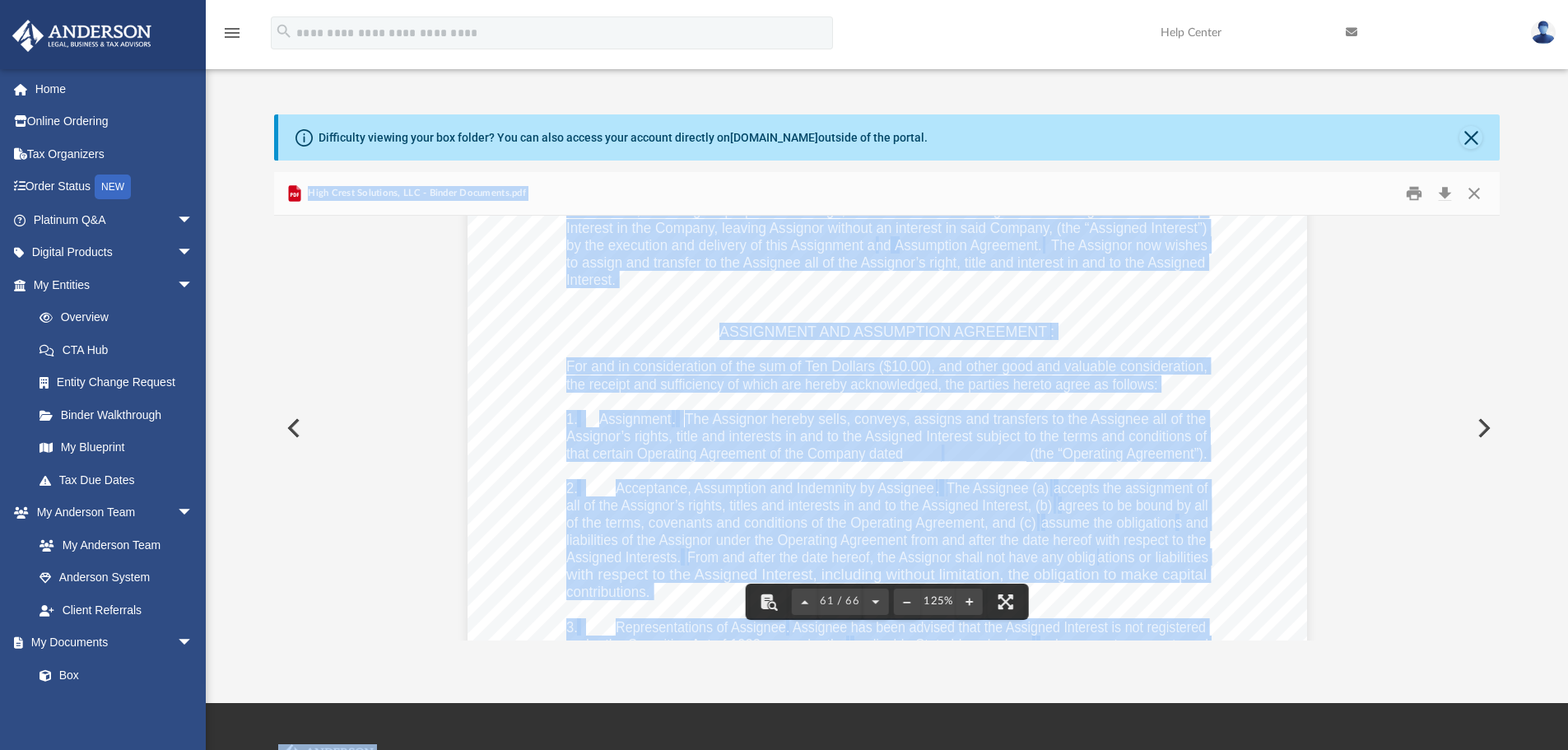
click at [780, 472] on div "Assignment of Membership Interest Page 1 of 2 THIS ASSIGNMENT AND ASSUMPTION OF…" at bounding box center [887, 455] width 840 height 1086
click at [1107, 388] on span "the receipt and sufficiency of which are hereby acknowledged, the parties heret…" at bounding box center [862, 384] width 592 height 15
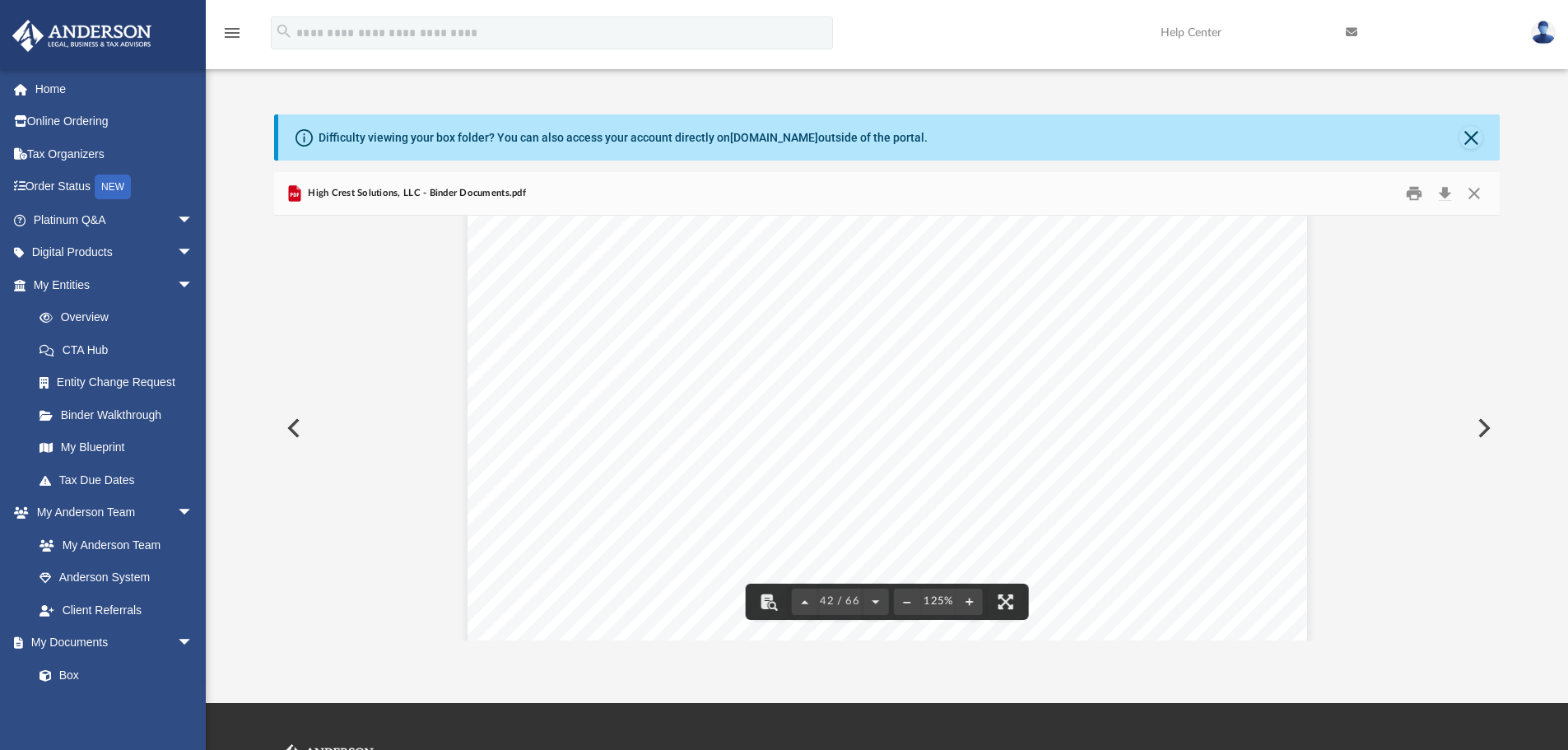
scroll to position [40229, 0]
drag, startPoint x: 1482, startPoint y: 334, endPoint x: 1483, endPoint y: 283, distance: 51.0
drag, startPoint x: 1483, startPoint y: 283, endPoint x: 1485, endPoint y: 217, distance: 66.0
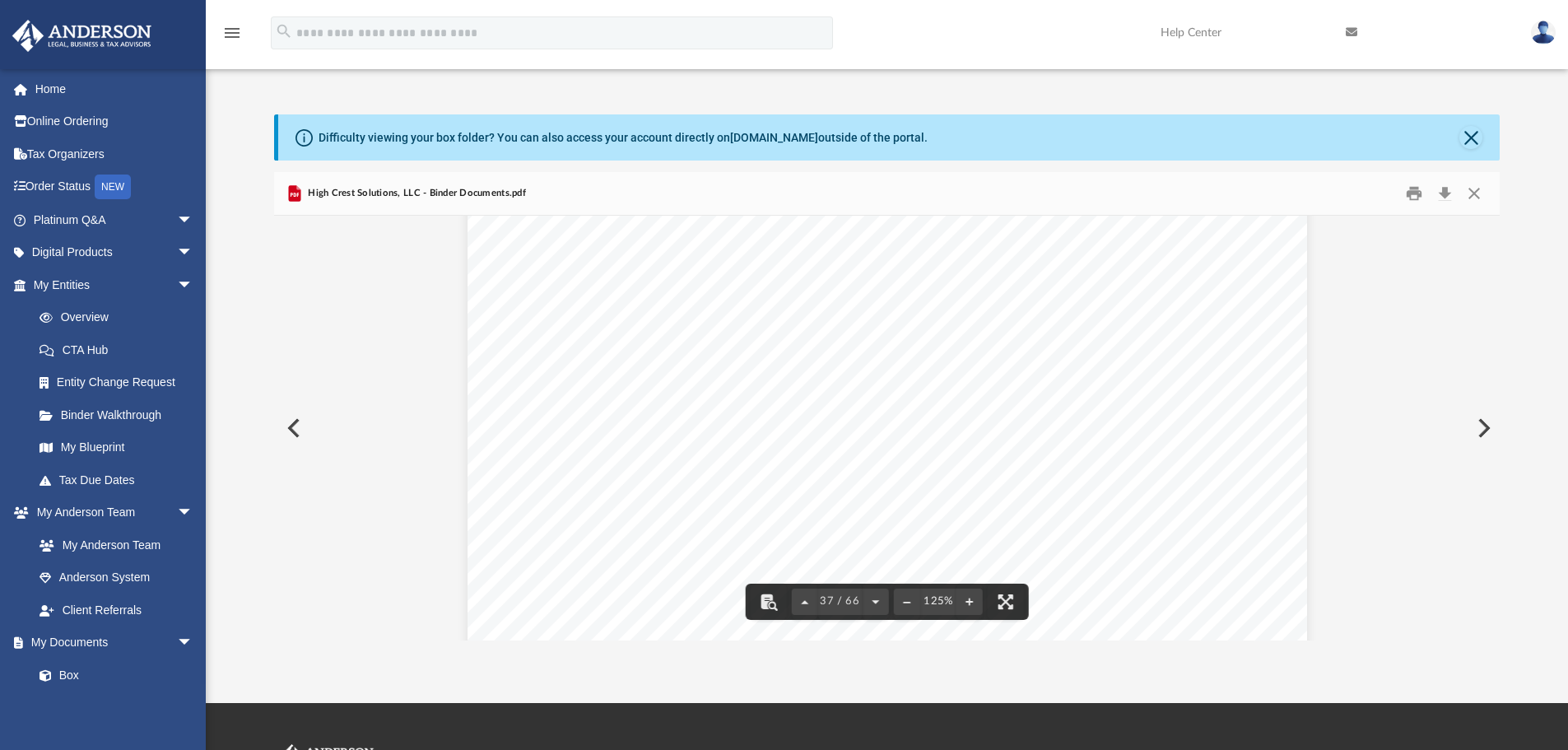
click at [296, 427] on button "Preview" at bounding box center [292, 427] width 36 height 46
click at [936, 355] on img "File preview" at bounding box center [840, 428] width 206 height 400
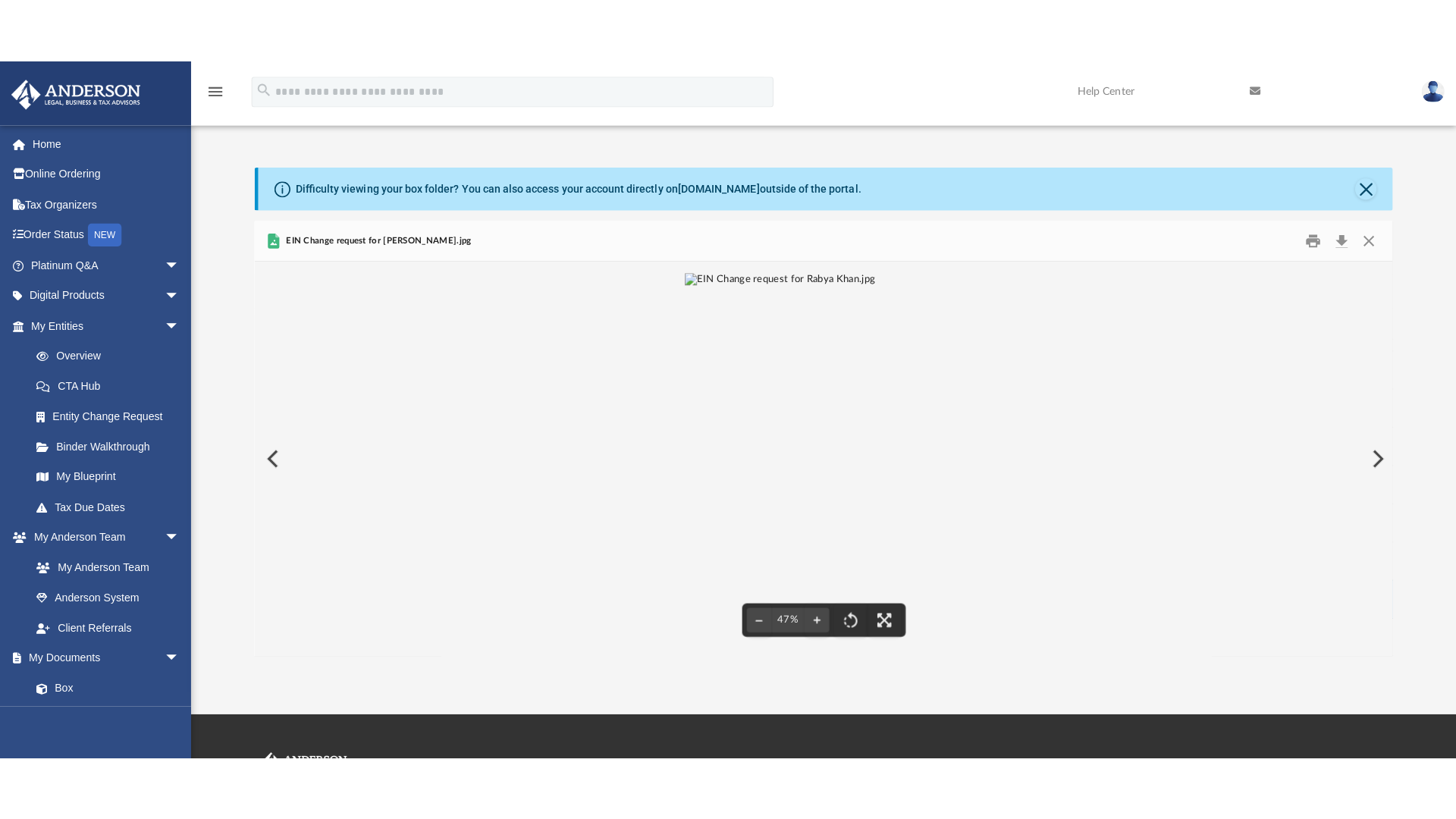
scroll to position [31, 0]
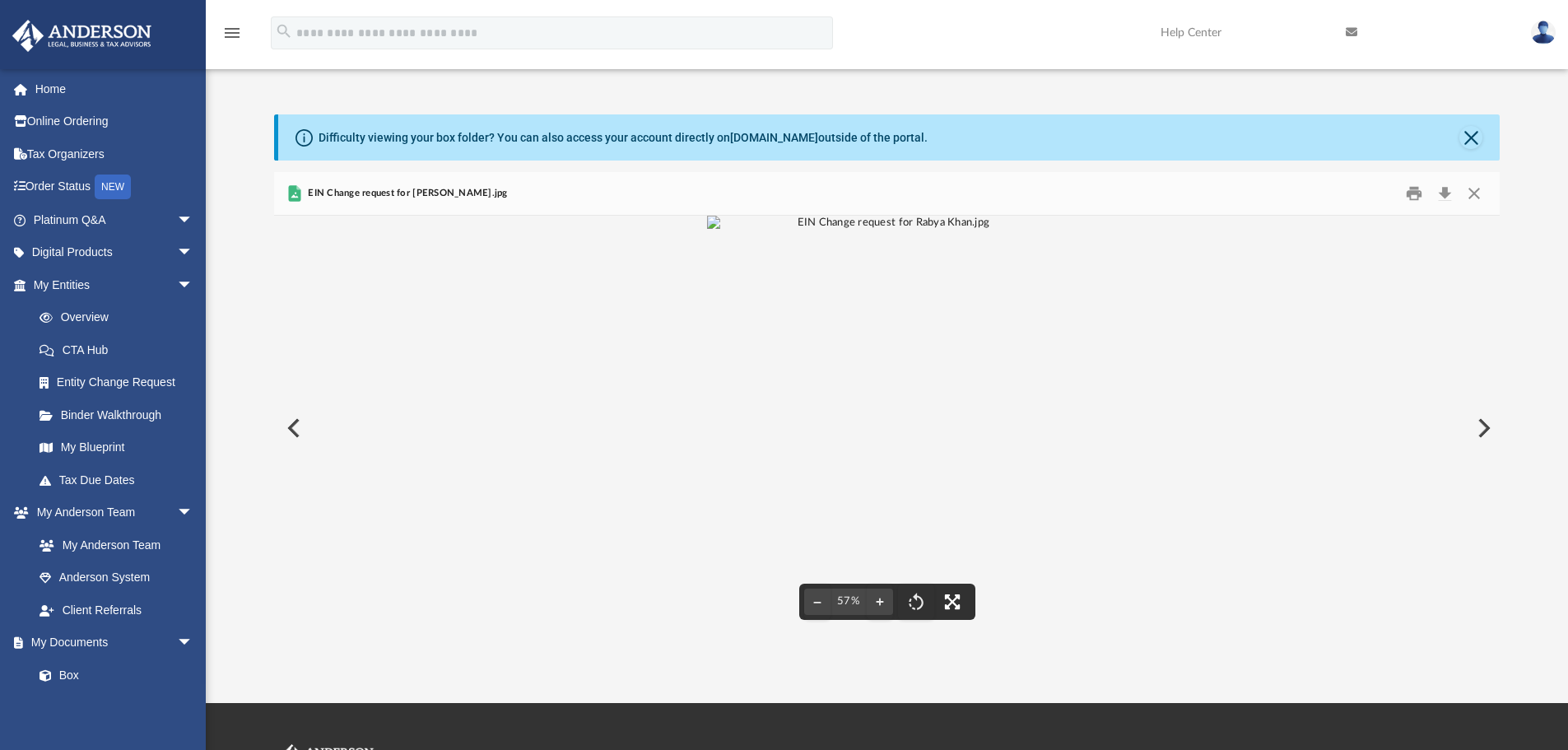
click at [963, 608] on button "File preview" at bounding box center [952, 602] width 36 height 36
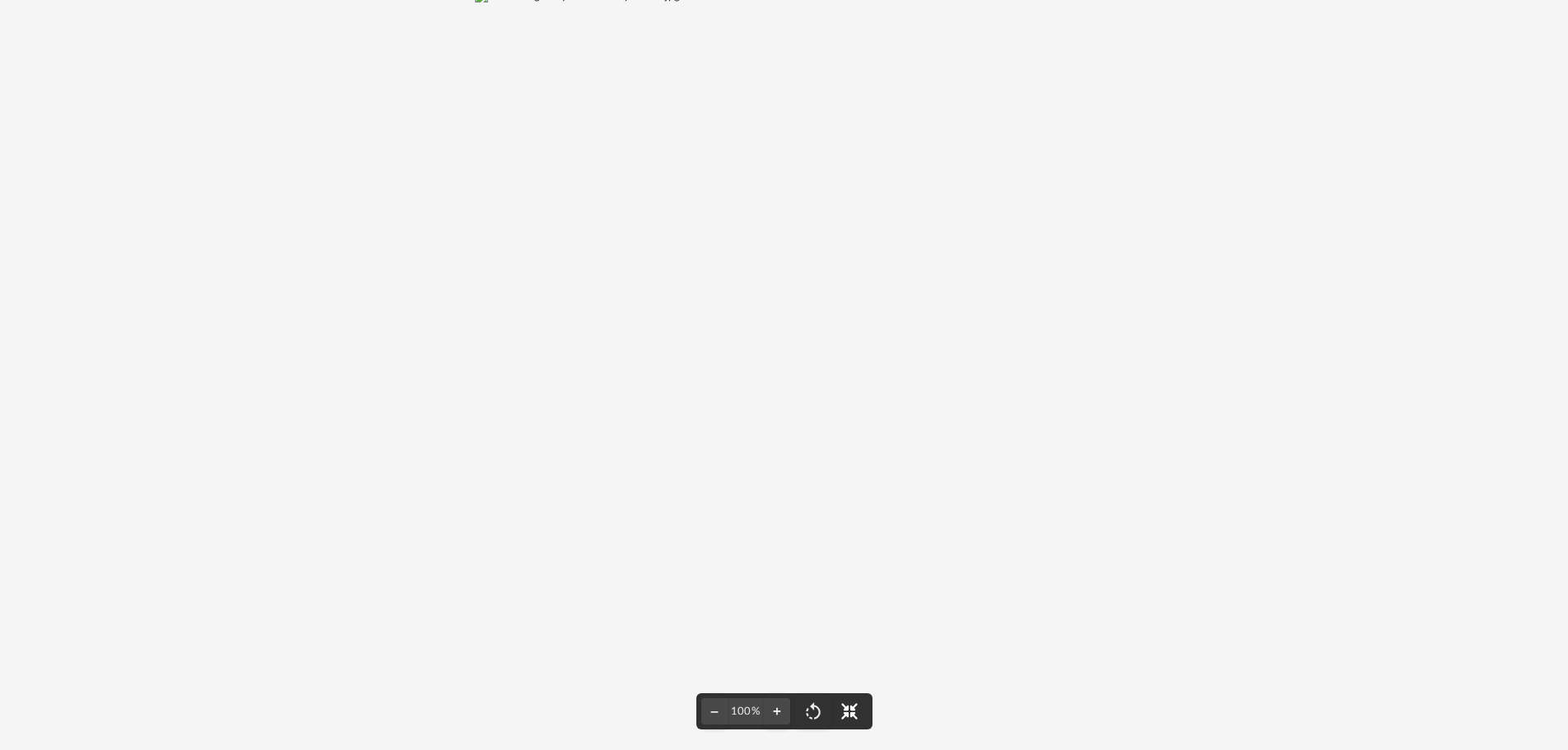
click at [963, 707] on div "File preview" at bounding box center [784, 375] width 1568 height 750
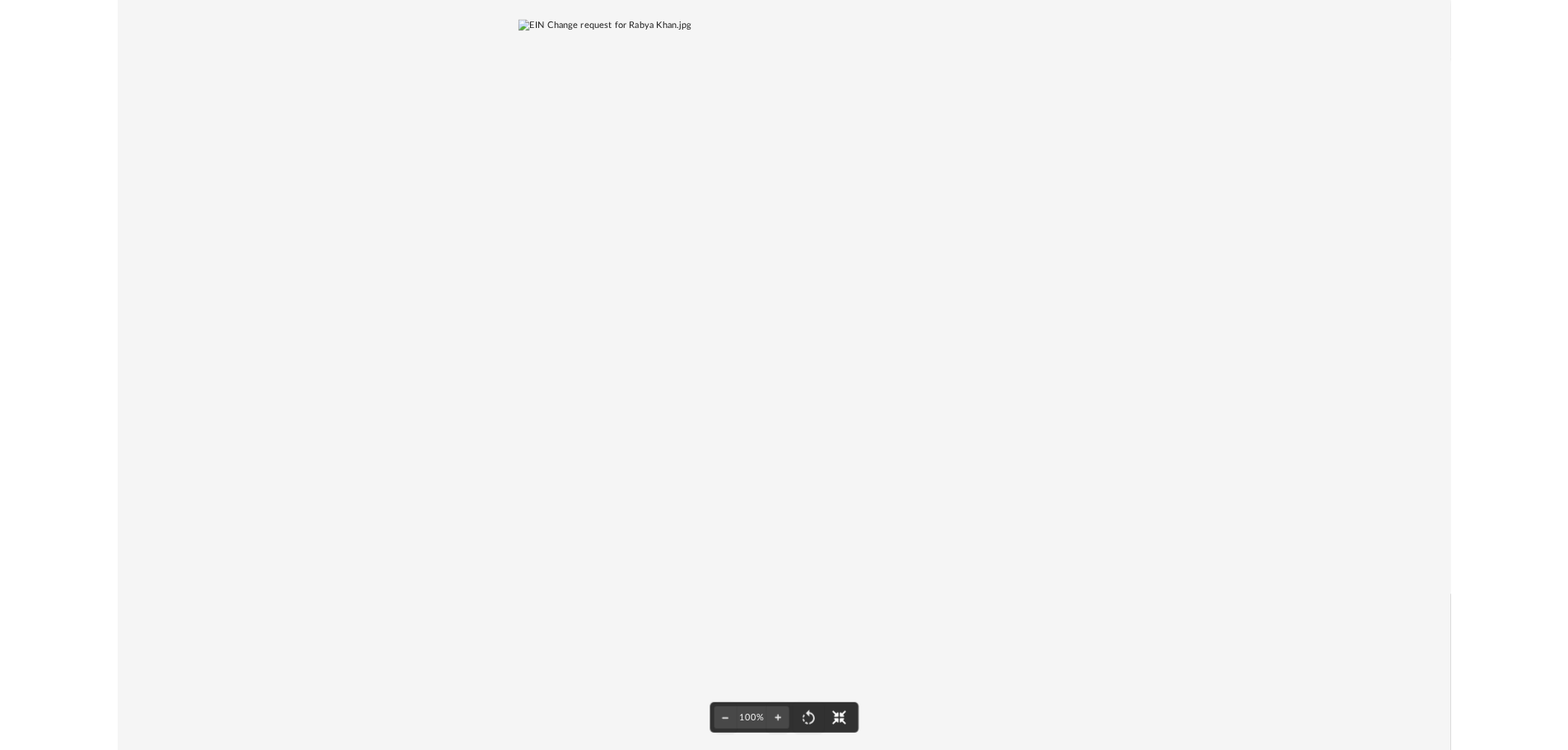
scroll to position [362, 1225]
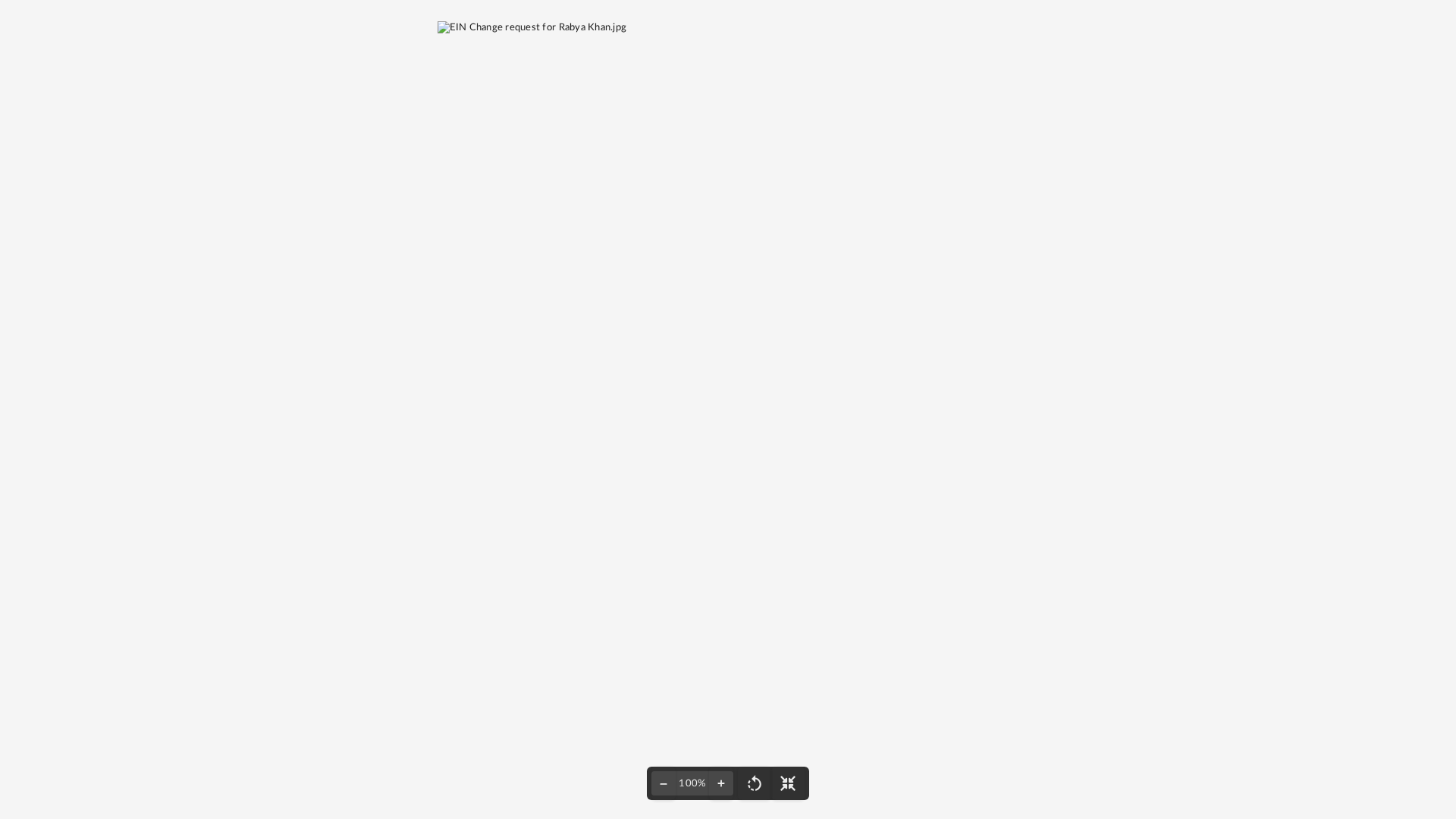
click at [1297, 505] on div "File preview" at bounding box center [728, 410] width 1456 height 819
click at [785, 690] on button "File preview" at bounding box center [788, 783] width 33 height 33
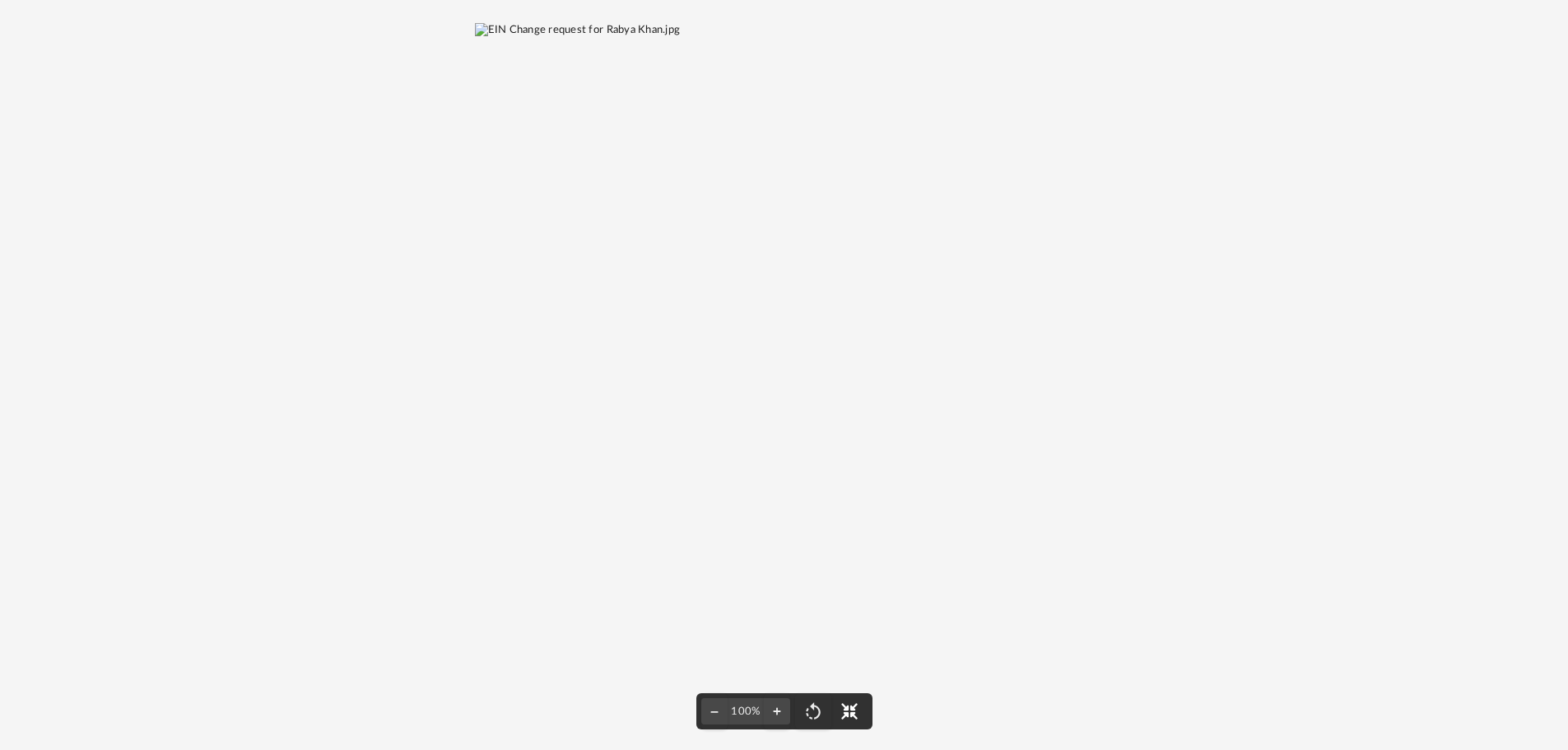
scroll to position [362, 1213]
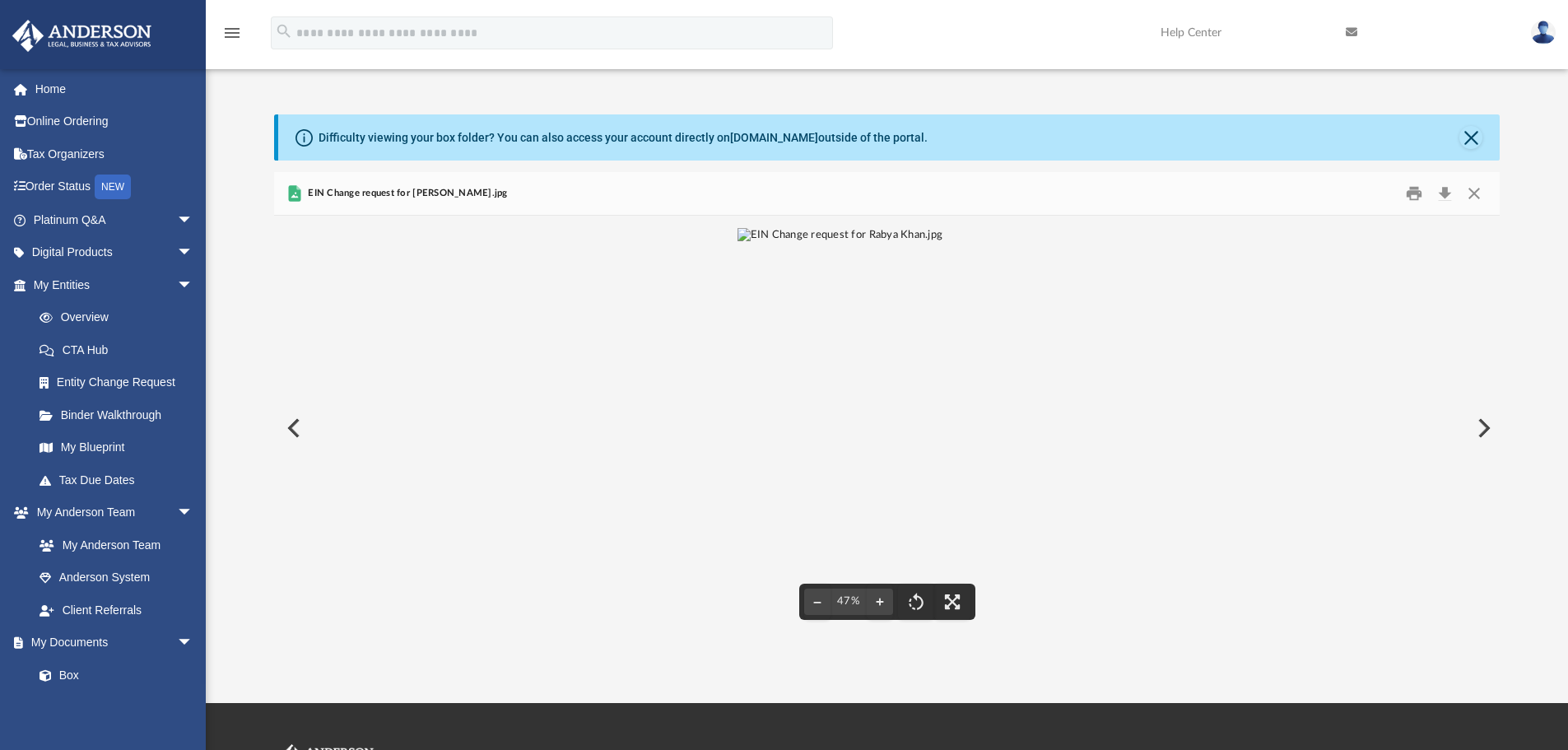
click at [1170, 475] on div "File preview" at bounding box center [887, 428] width 1227 height 425
click at [267, 431] on div "Difficulty viewing your box folder? You can also access your account directly o…" at bounding box center [886, 376] width 1362 height 526
click at [283, 430] on button "Preview" at bounding box center [292, 427] width 36 height 46
click at [291, 427] on button "Preview" at bounding box center [292, 427] width 36 height 46
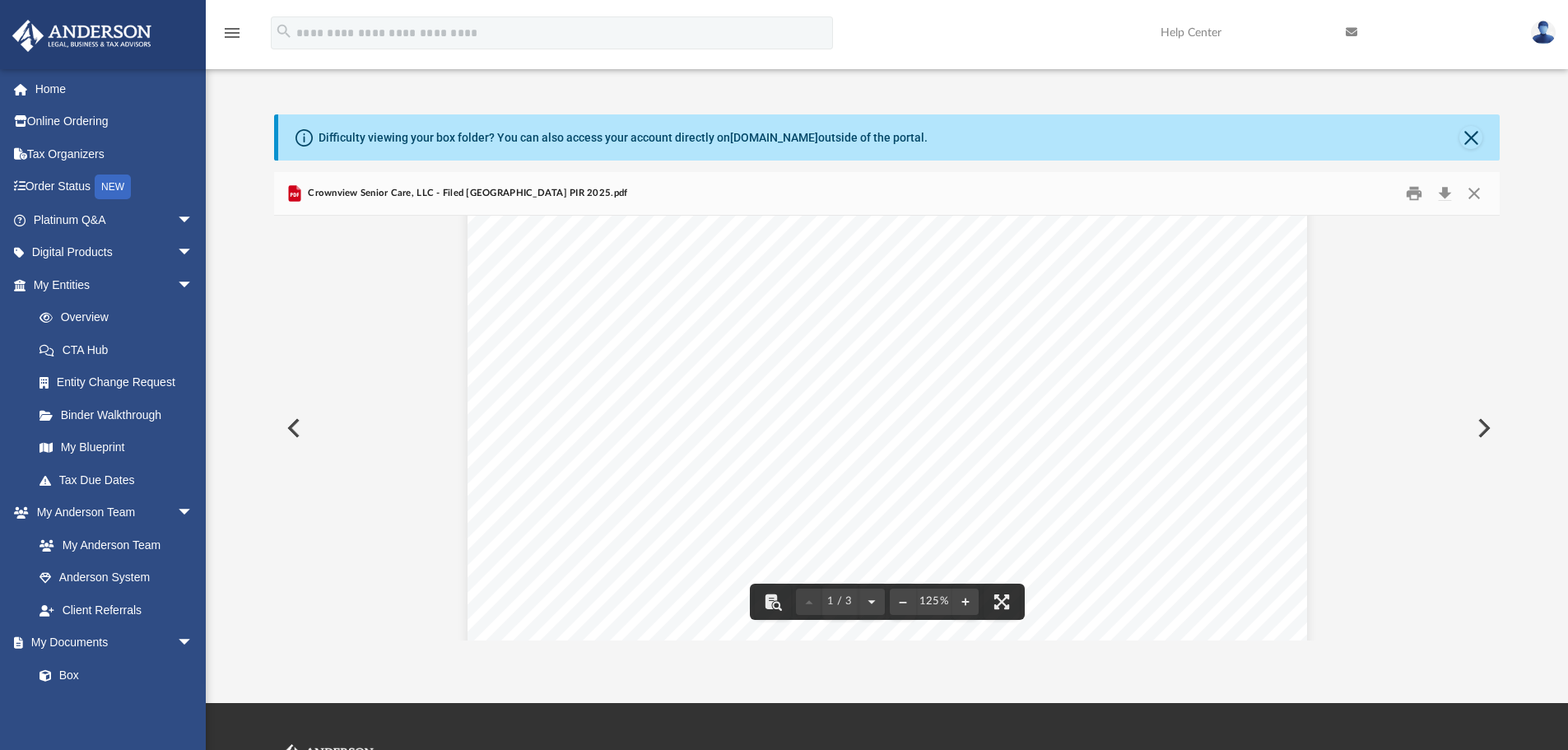
scroll to position [494, 0]
click at [294, 427] on button "Preview" at bounding box center [292, 427] width 36 height 46
click at [288, 431] on button "Preview" at bounding box center [292, 427] width 36 height 46
click at [292, 422] on button "Preview" at bounding box center [292, 427] width 36 height 46
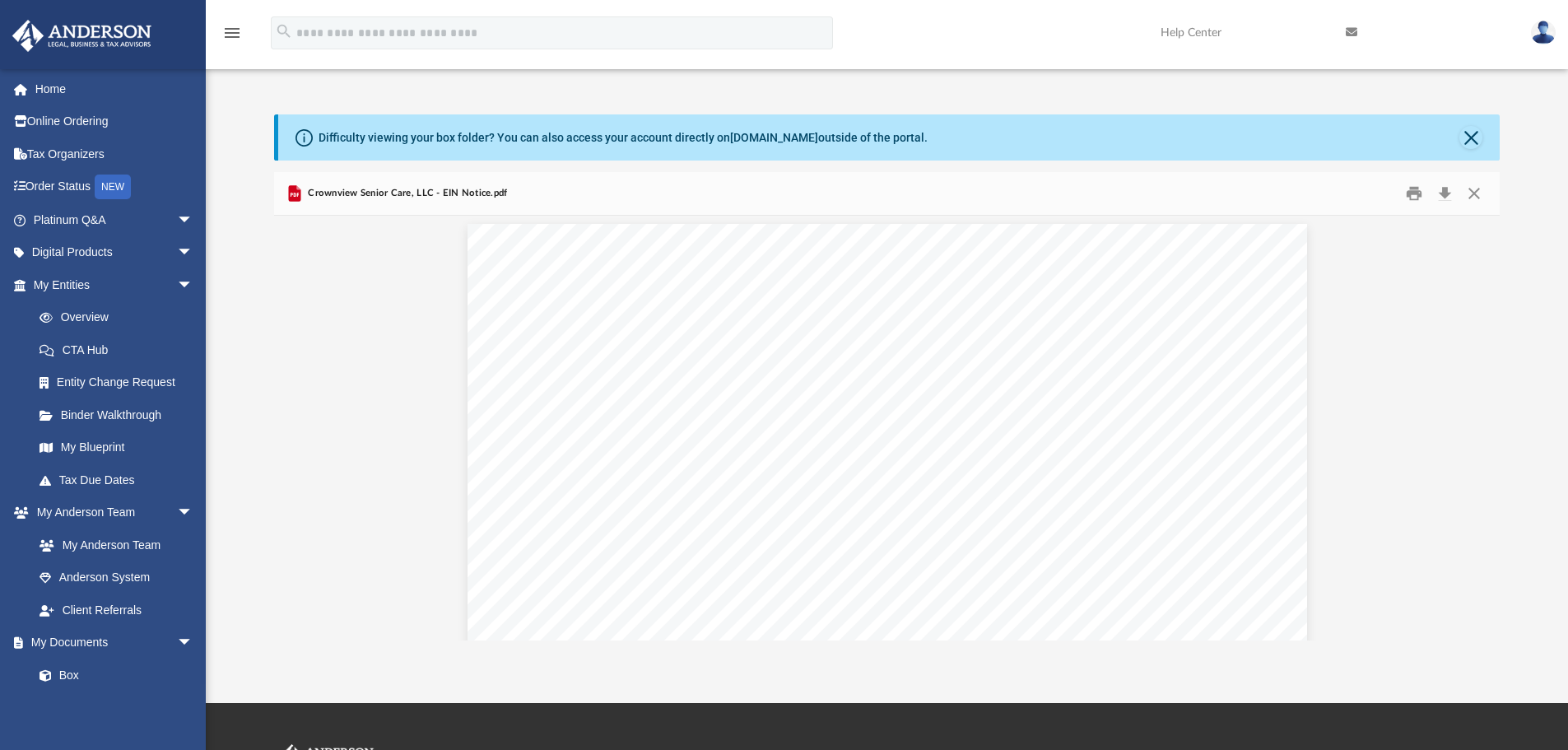
scroll to position [0, 0]
